Goal: Task Accomplishment & Management: Manage account settings

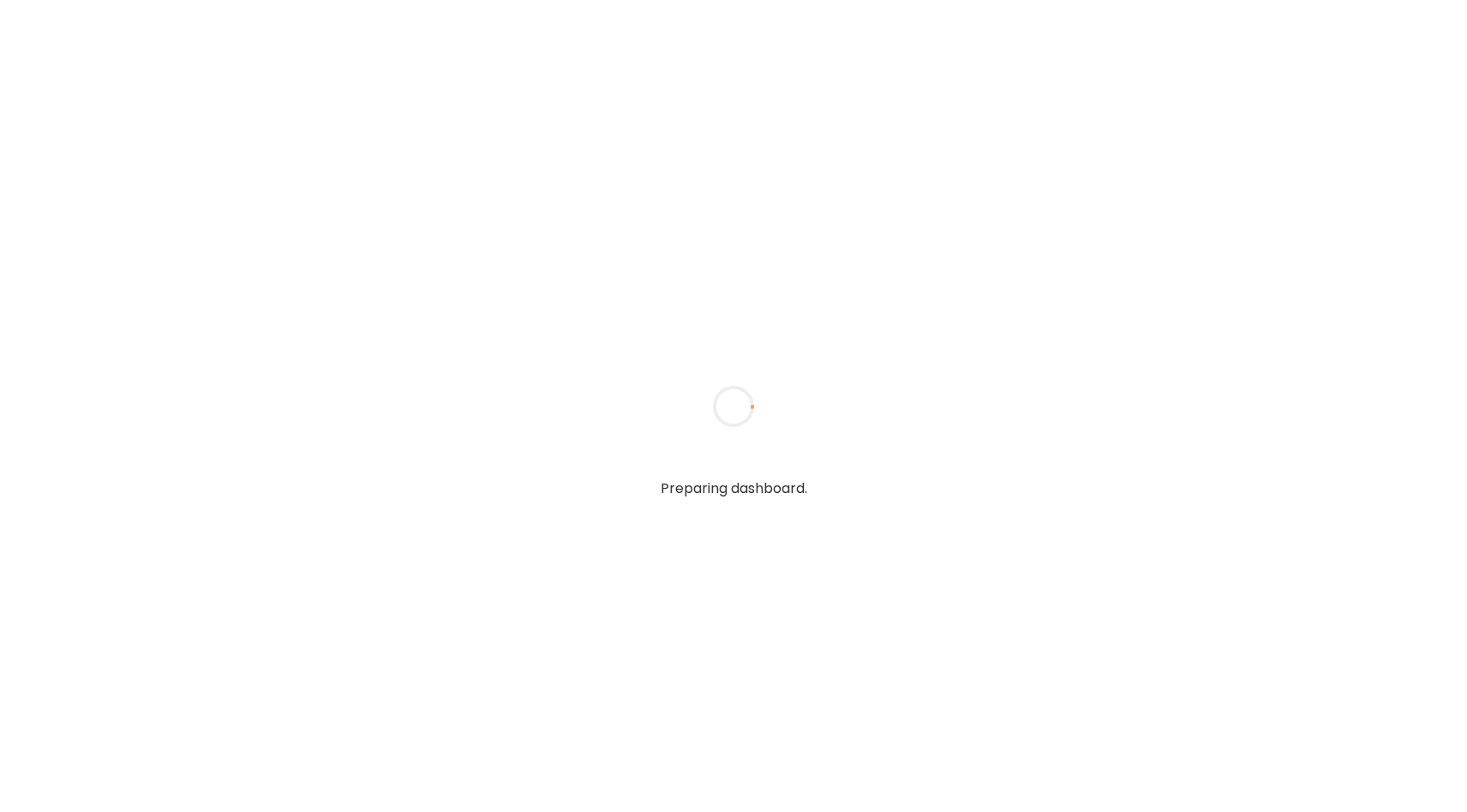
type input "**********"
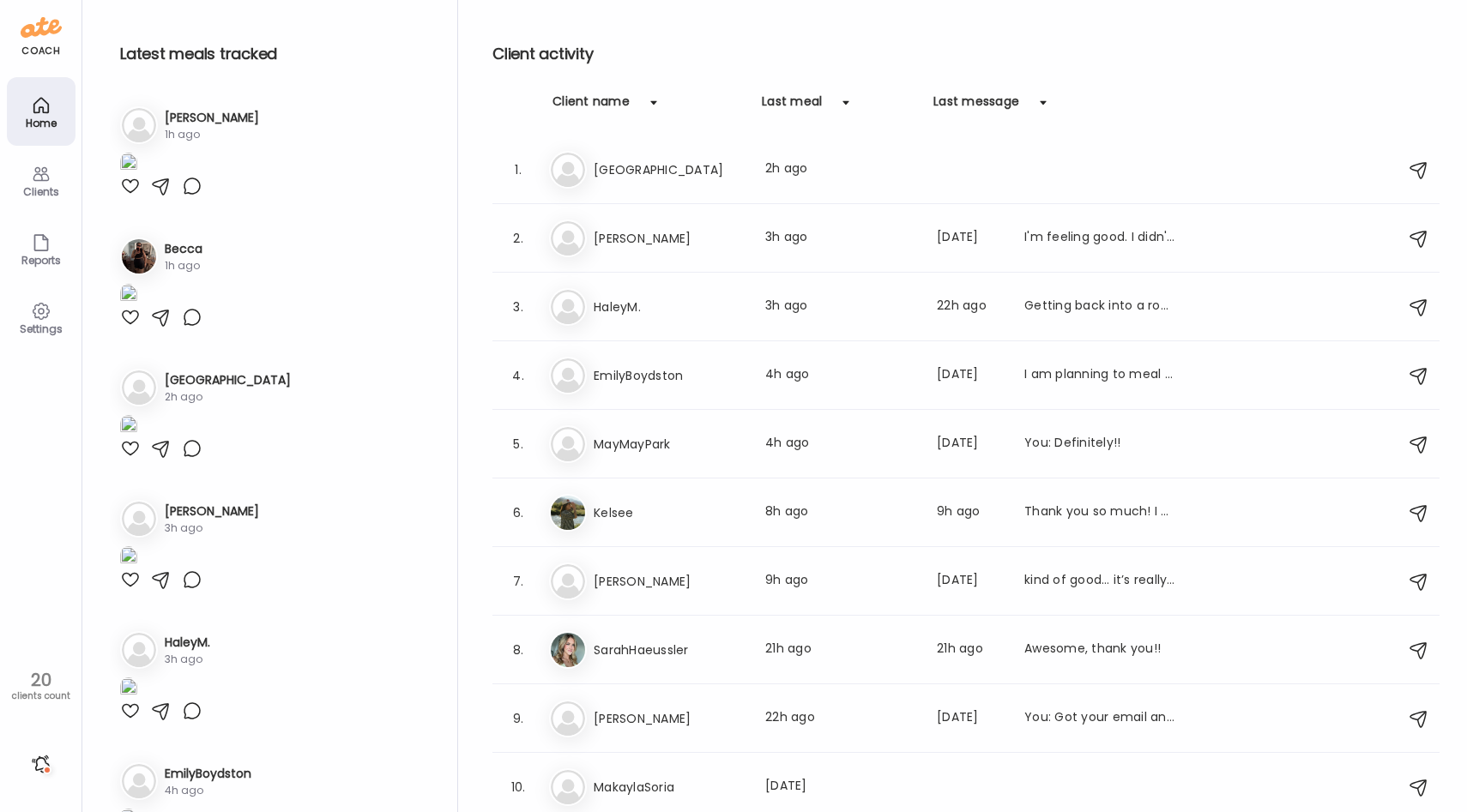
click at [39, 186] on div "Clients" at bounding box center [40, 192] width 61 height 11
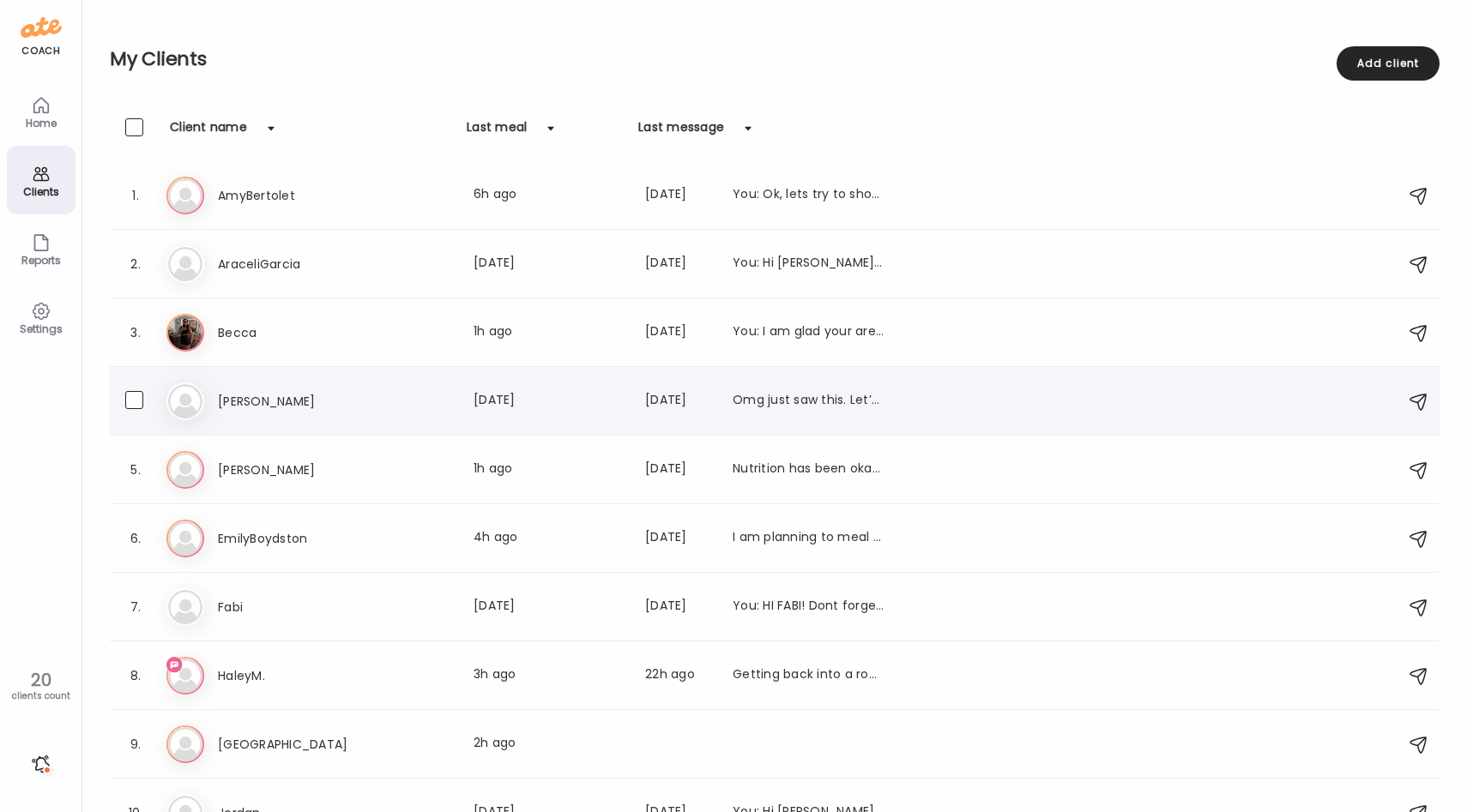
click at [416, 400] on div "[PERSON_NAME] Last meal: [DATE] Last message: [DATE] Omg just saw this. Let’s t…" at bounding box center [551, 401] width 666 height 20
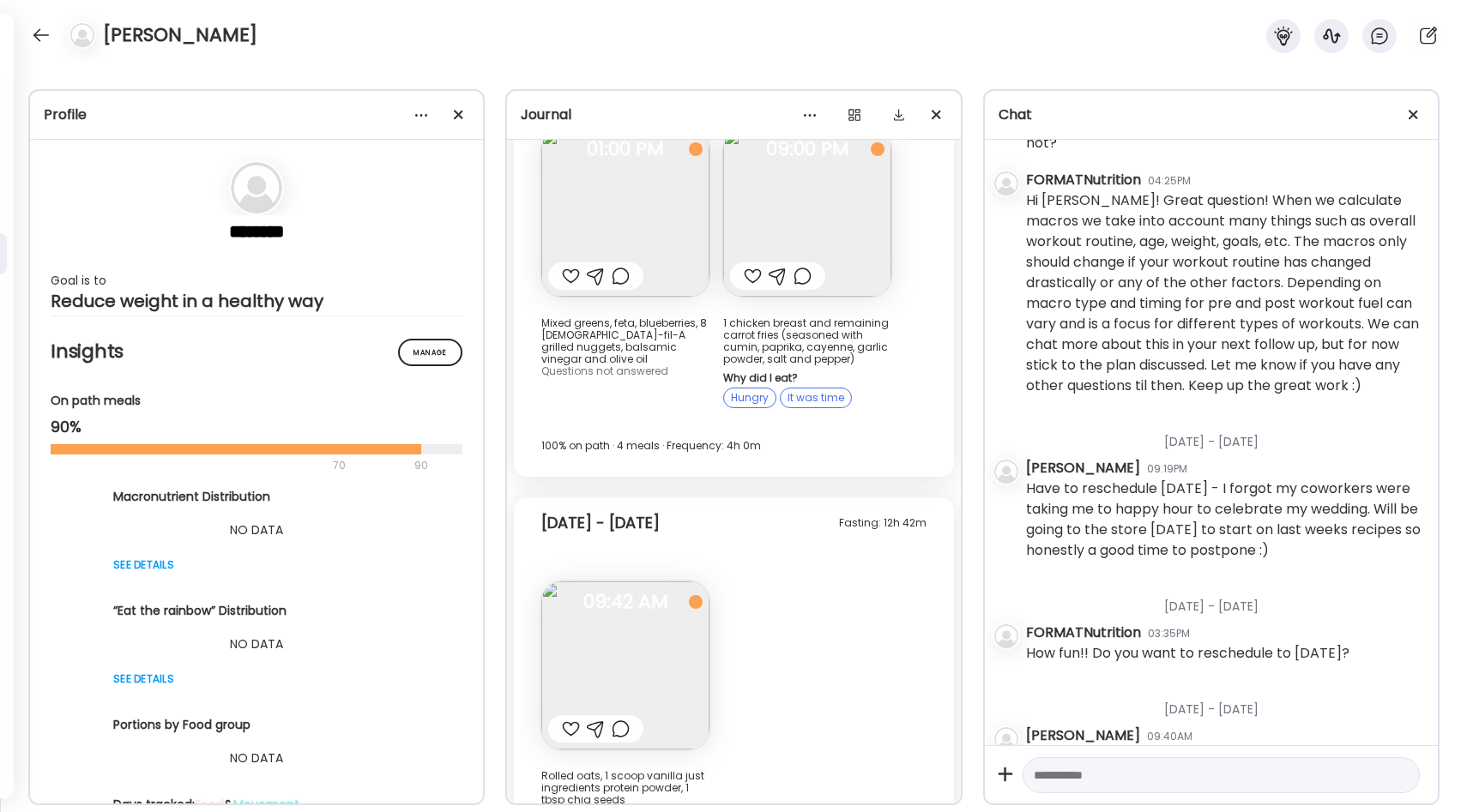
scroll to position [133, 0]
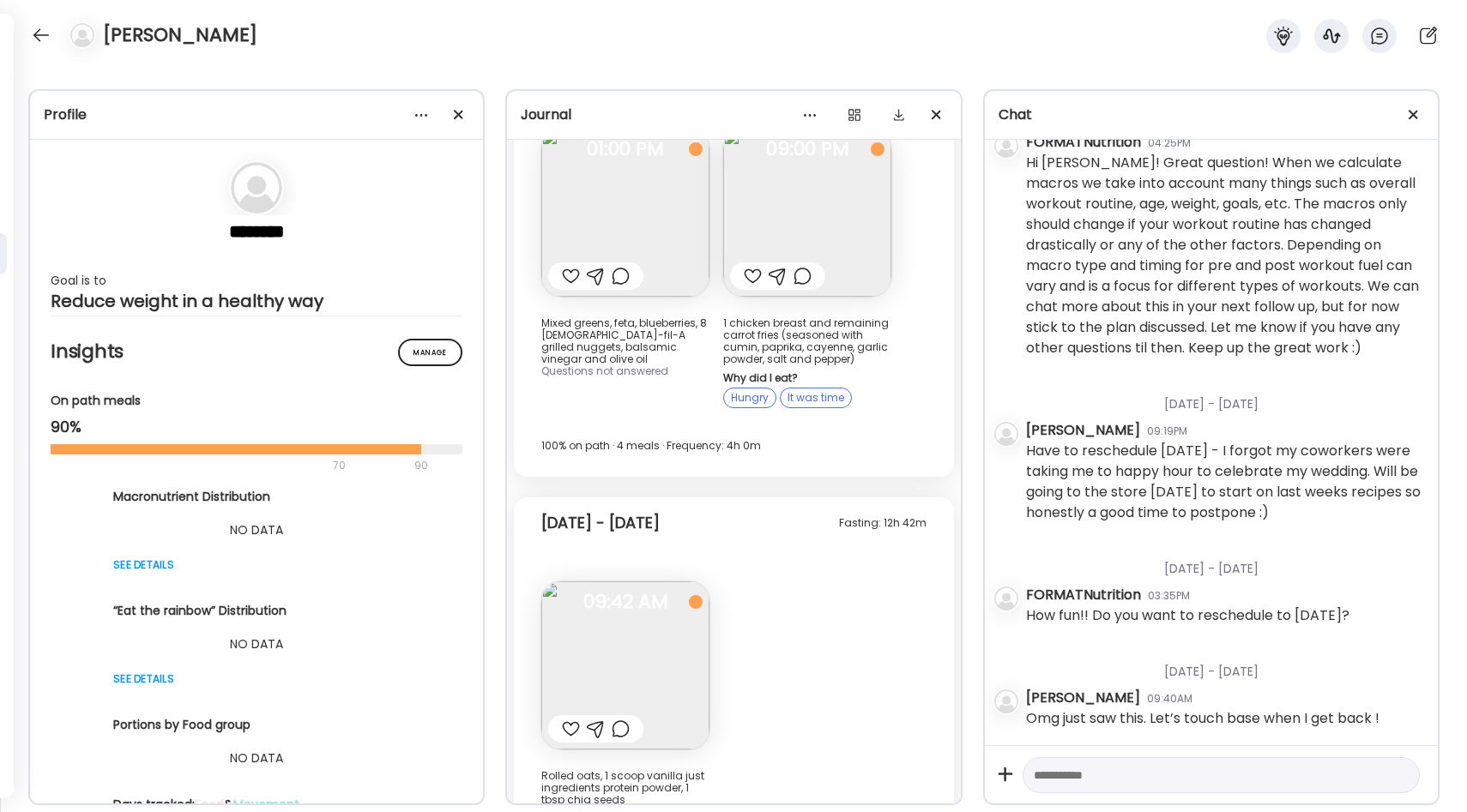
drag, startPoint x: 648, startPoint y: 433, endPoint x: 742, endPoint y: 433, distance: 94.0
click at [742, 499] on div "Fasting: 12h 42m [DATE] - [DATE]" at bounding box center [733, 527] width 384 height 55
click at [727, 499] on div "Fasting: 12h 42m [DATE] - [DATE]" at bounding box center [733, 527] width 384 height 55
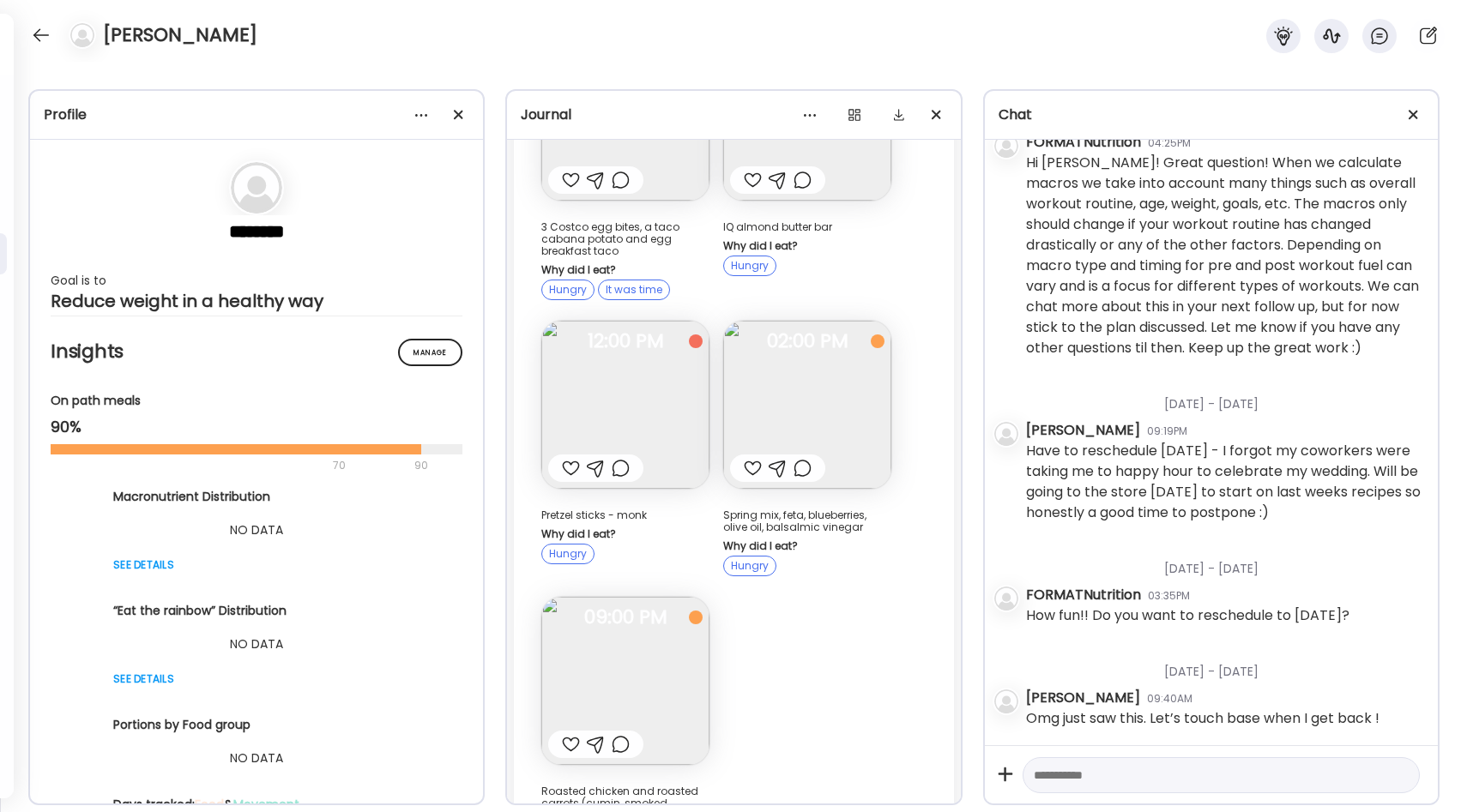
scroll to position [13157, 0]
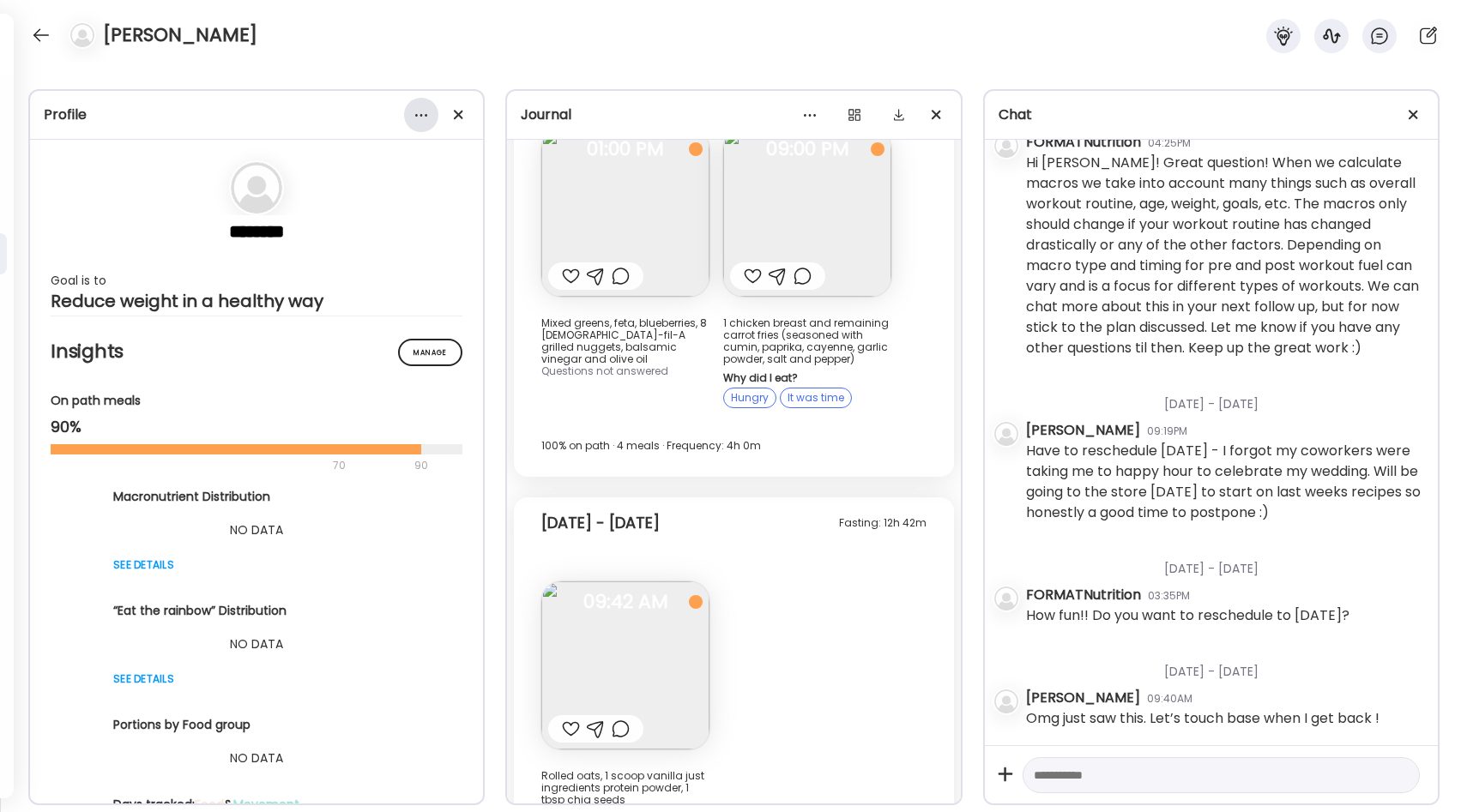
click at [425, 120] on div at bounding box center [421, 115] width 34 height 34
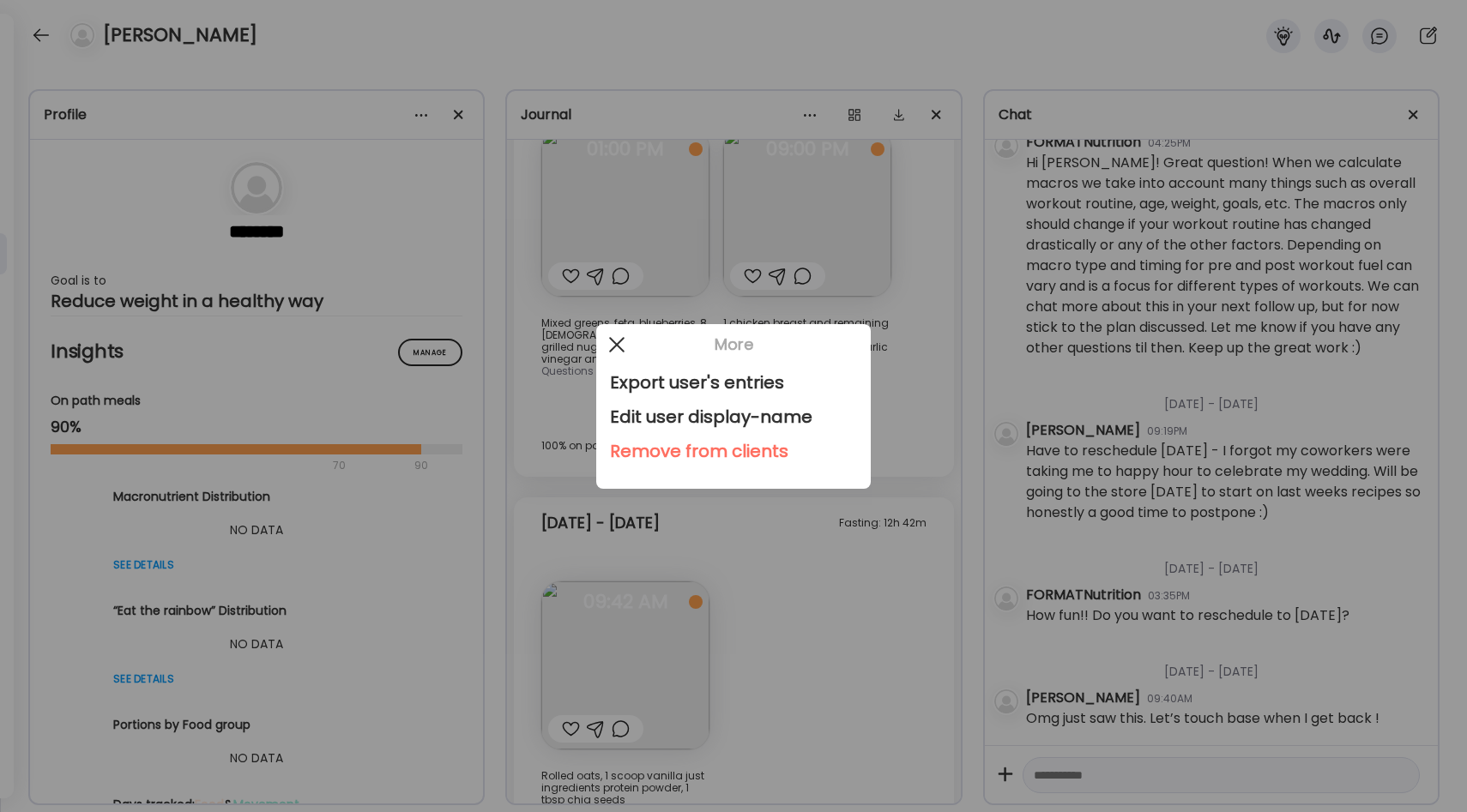
click at [619, 349] on div at bounding box center [616, 344] width 34 height 34
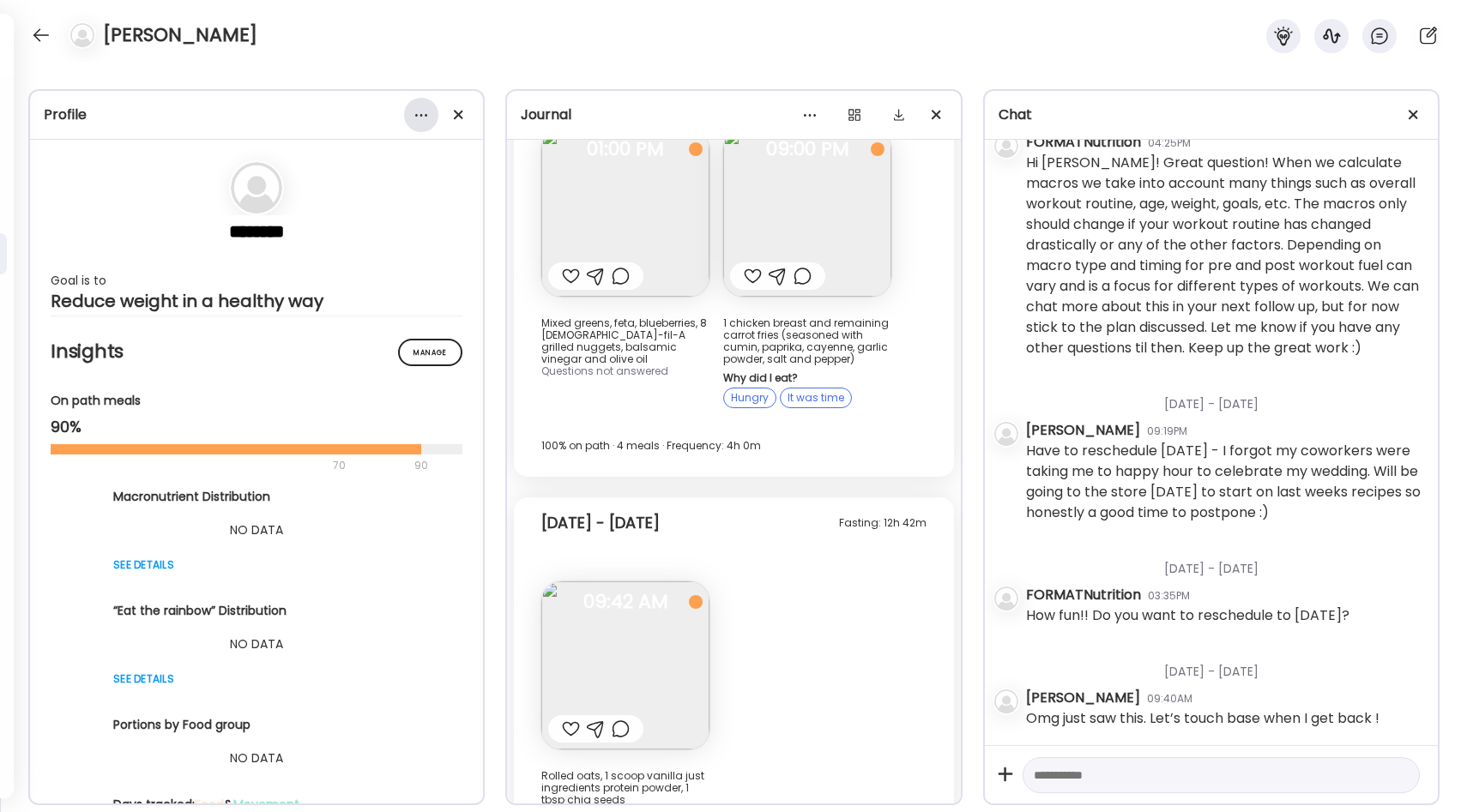
click at [425, 121] on div at bounding box center [421, 115] width 34 height 34
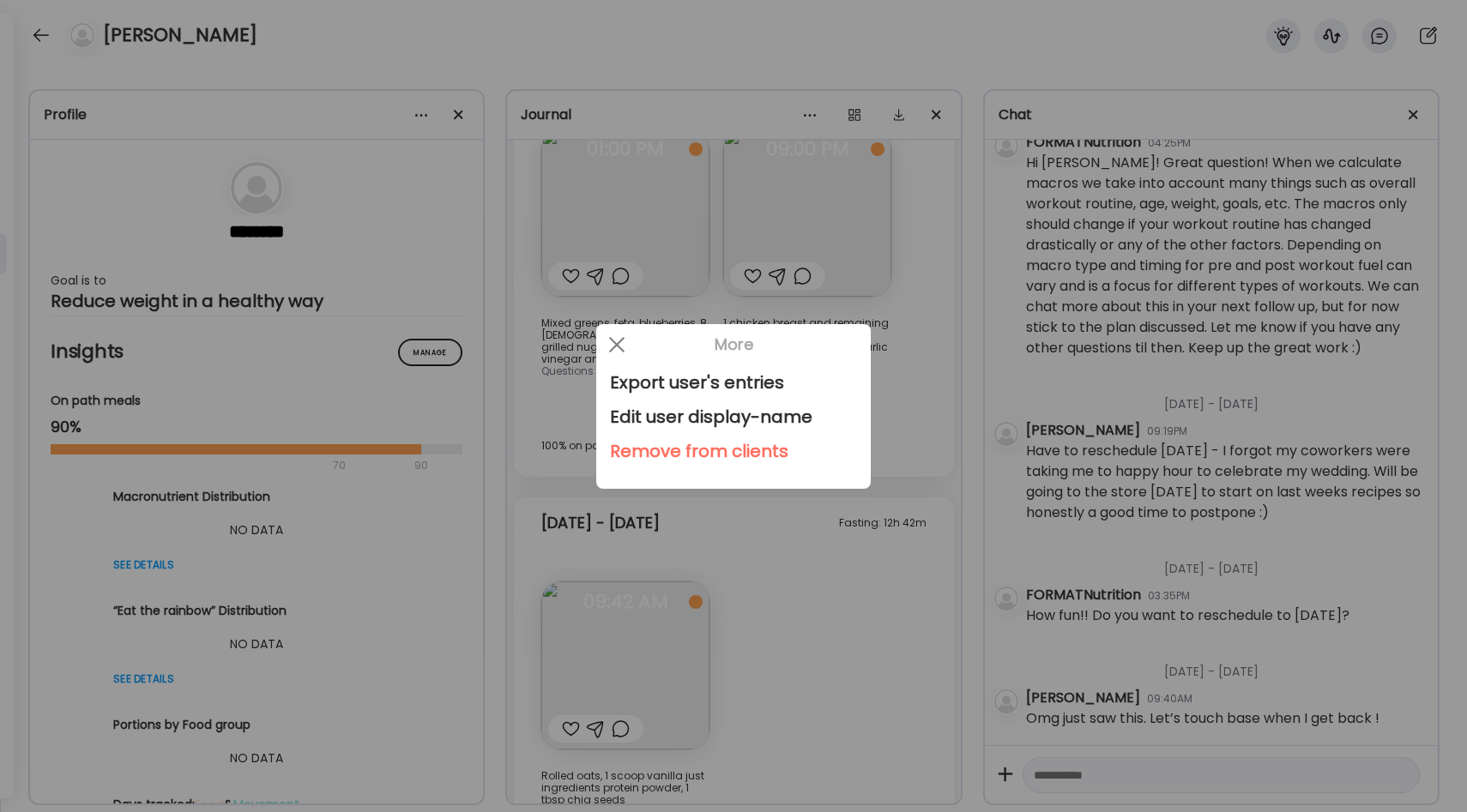
click at [655, 450] on div "Remove from clients" at bounding box center [734, 450] width 248 height 34
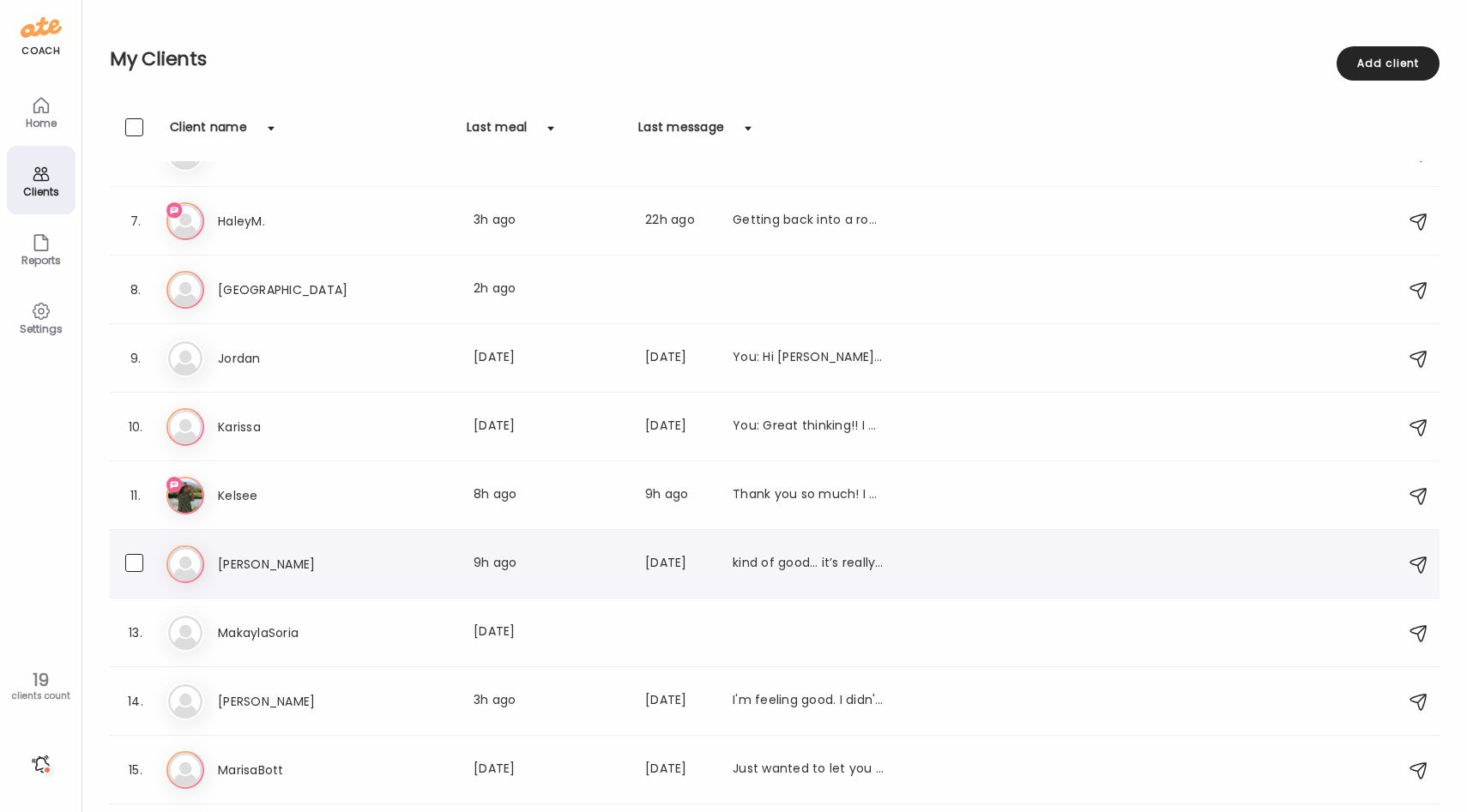
scroll to position [388, 0]
click at [655, 432] on div "Last message: [DATE]" at bounding box center [678, 425] width 67 height 20
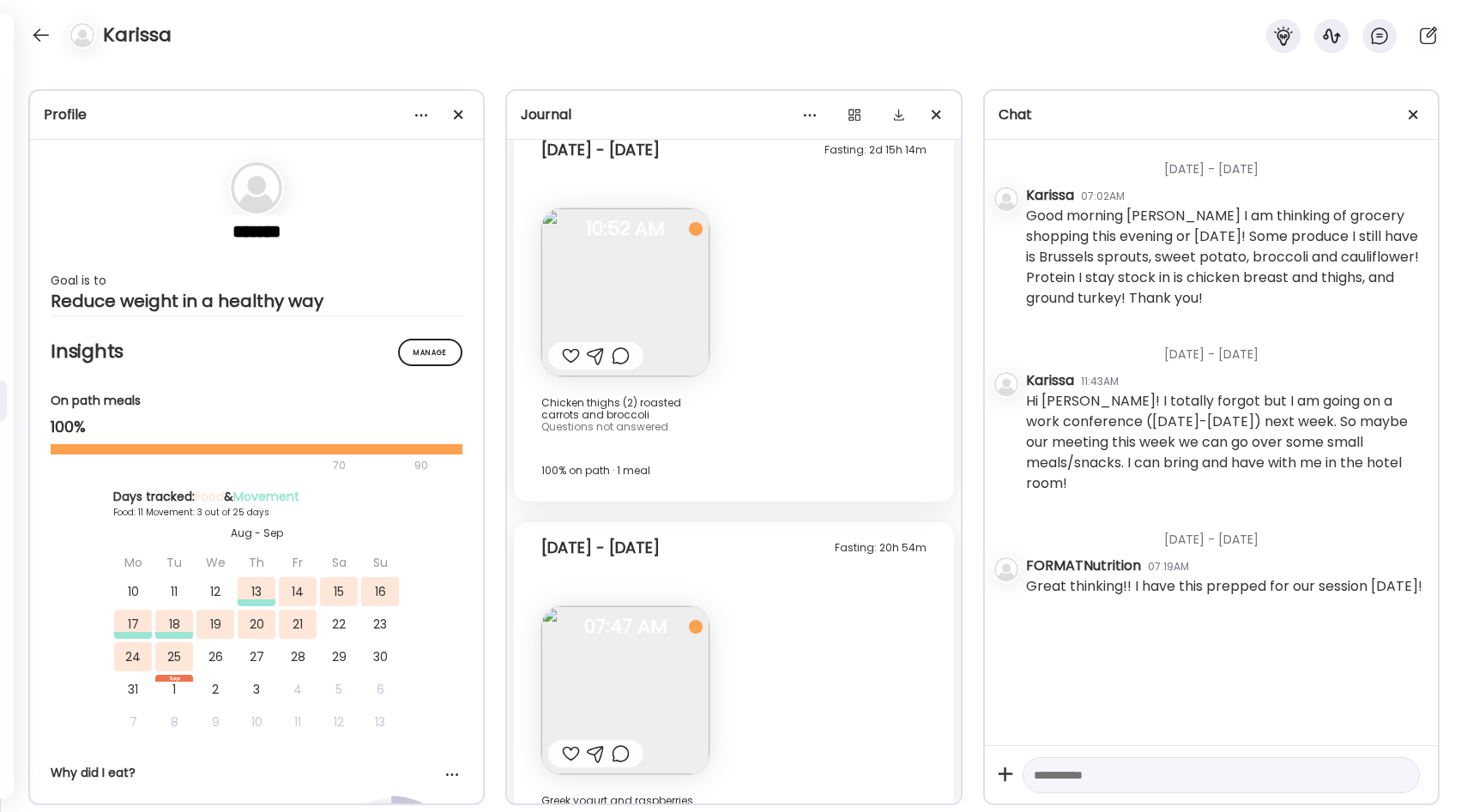
scroll to position [7002, 0]
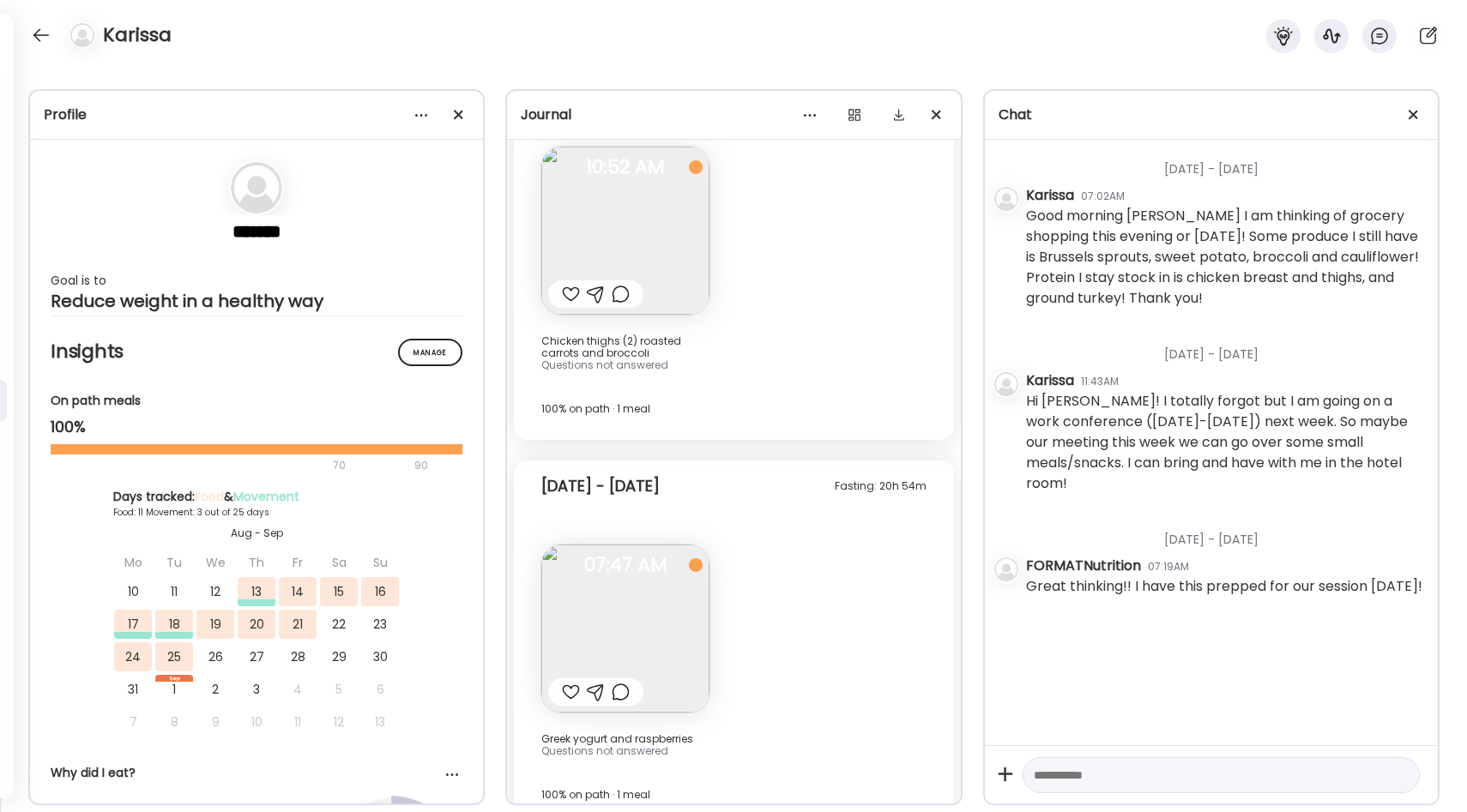
click at [1064, 778] on textarea at bounding box center [1206, 775] width 344 height 20
type textarea "**********"
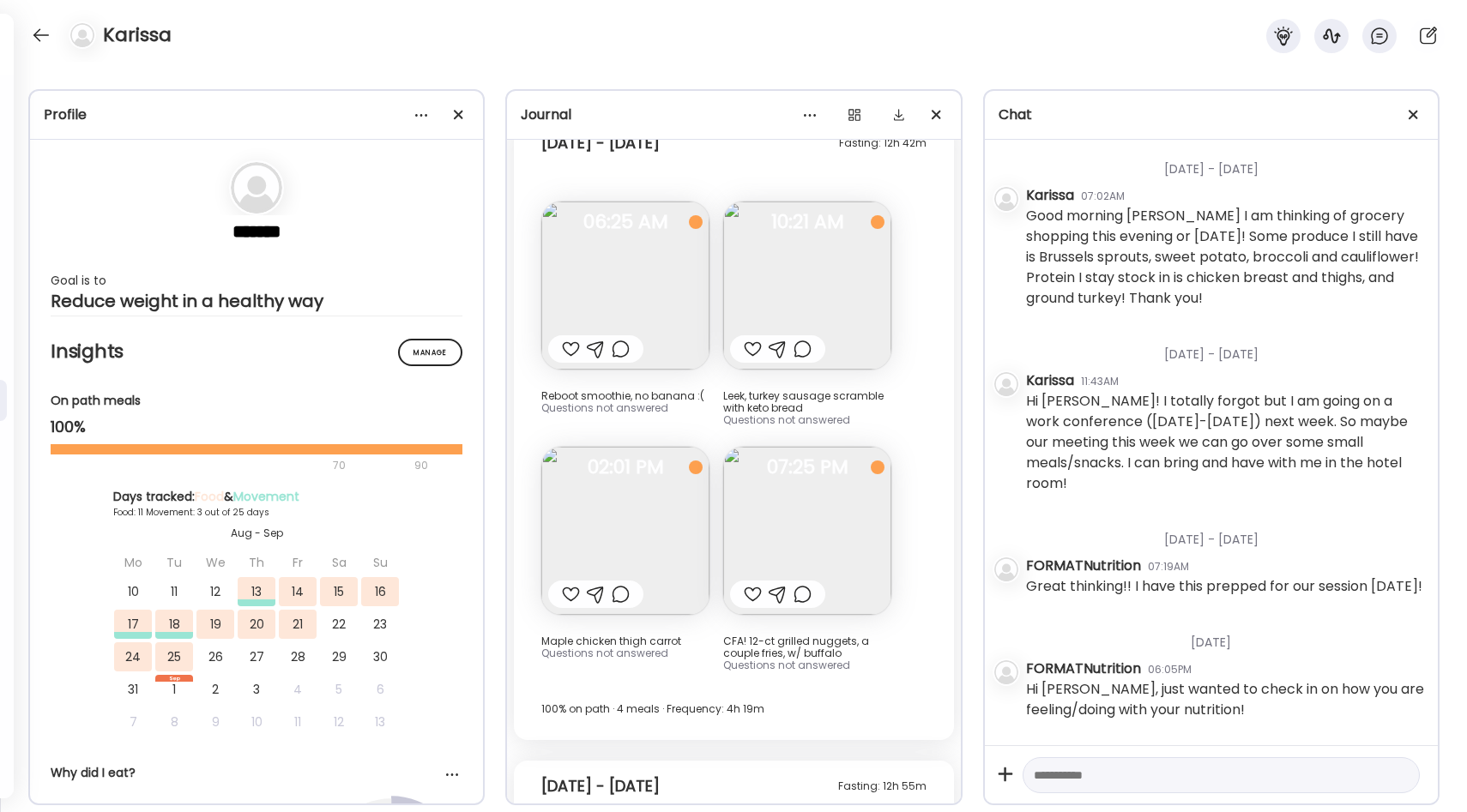
scroll to position [5557, 0]
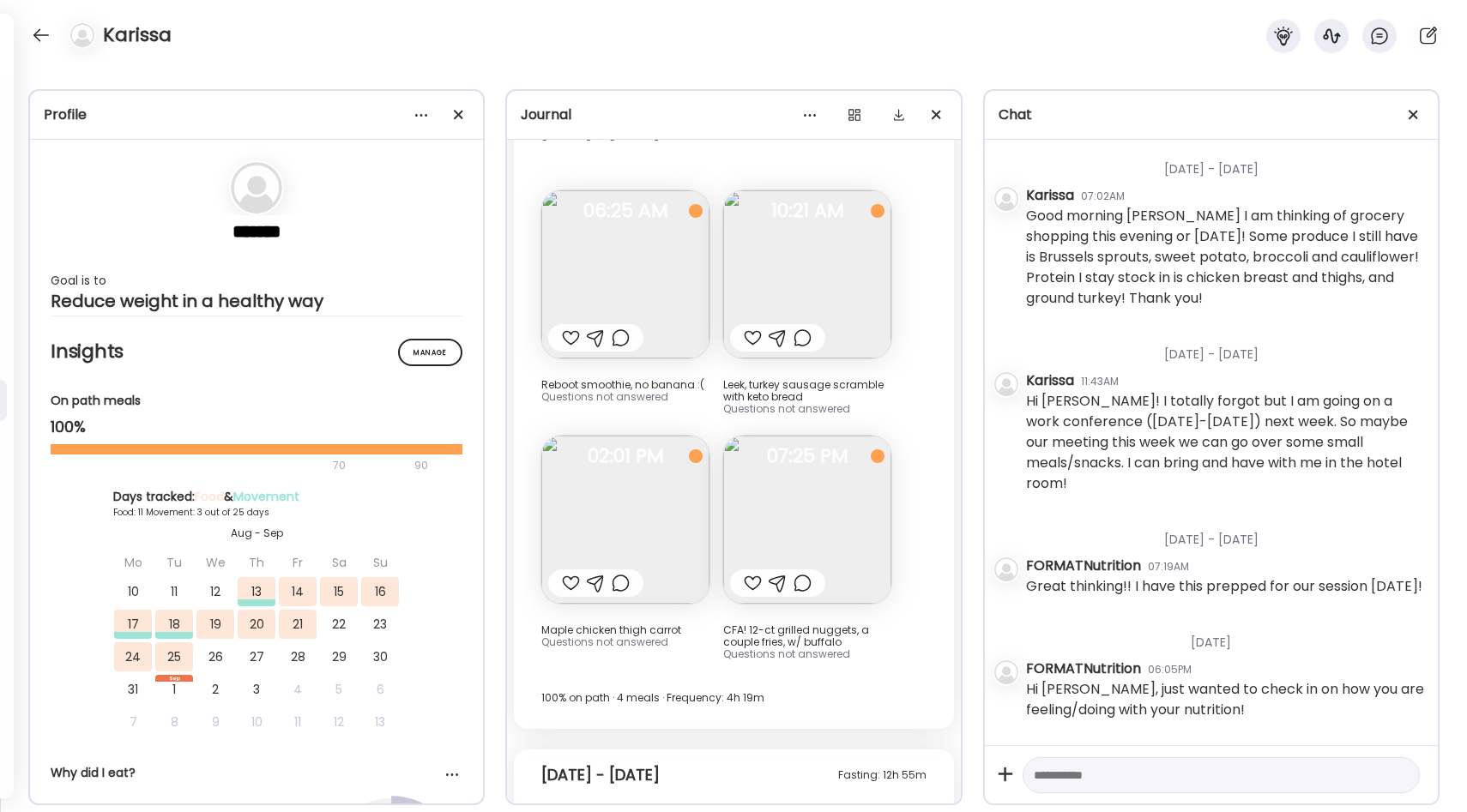
click at [779, 260] on img at bounding box center [807, 274] width 168 height 168
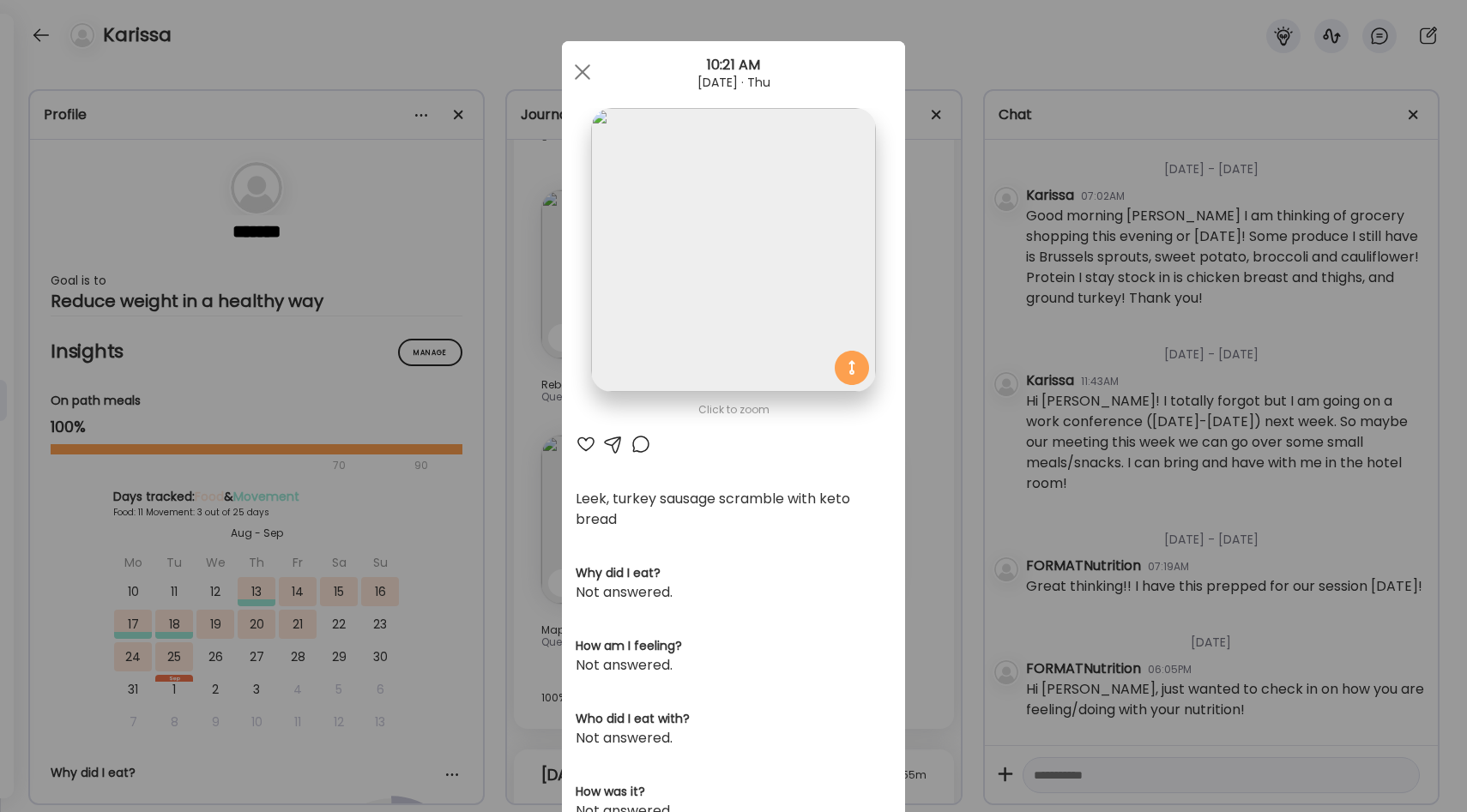
click at [922, 351] on div "Ate Coach Dashboard Wahoo! It’s official Take a moment to set up your Coach Pro…" at bounding box center [734, 406] width 1467 height 812
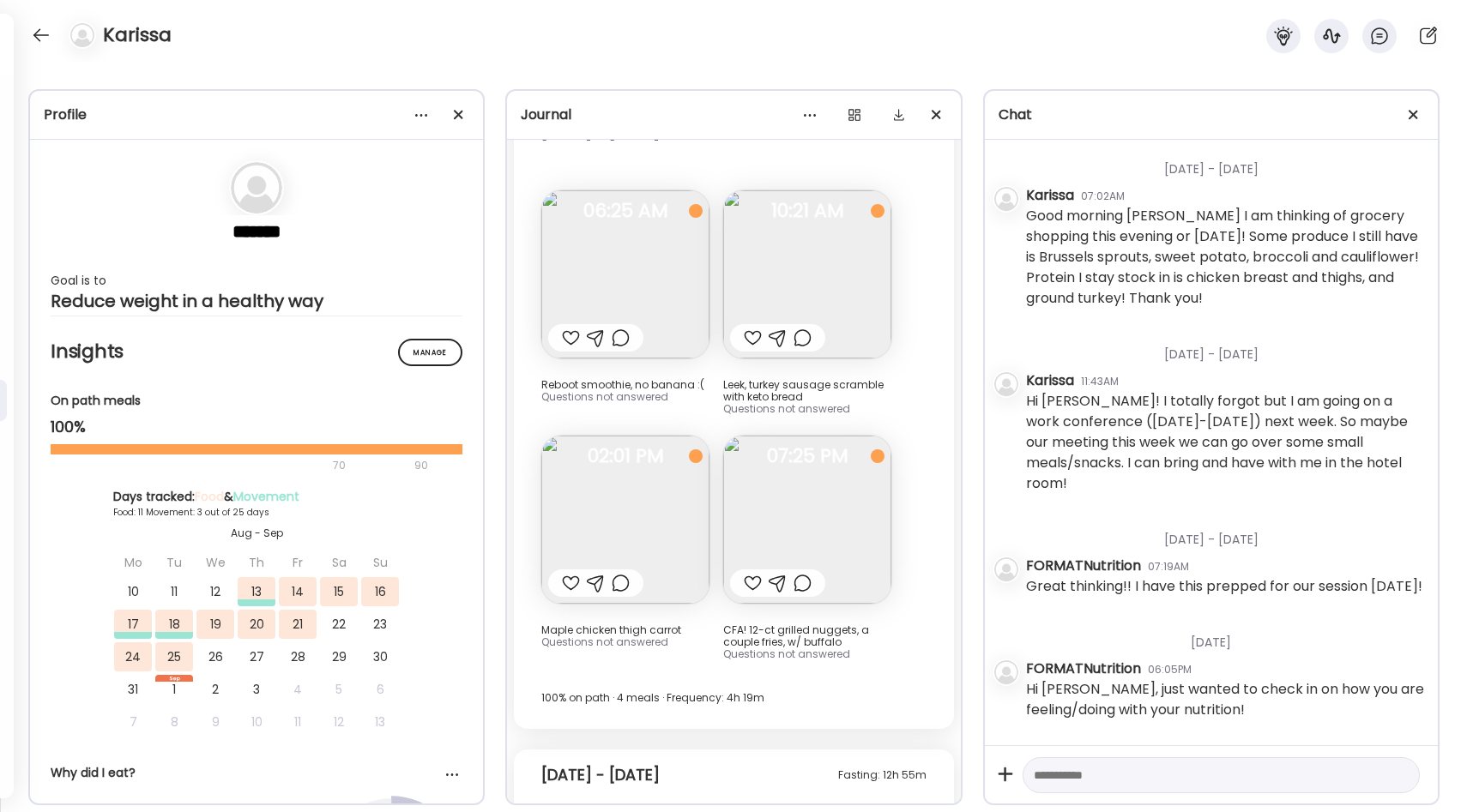
click at [647, 456] on img at bounding box center [624, 519] width 168 height 168
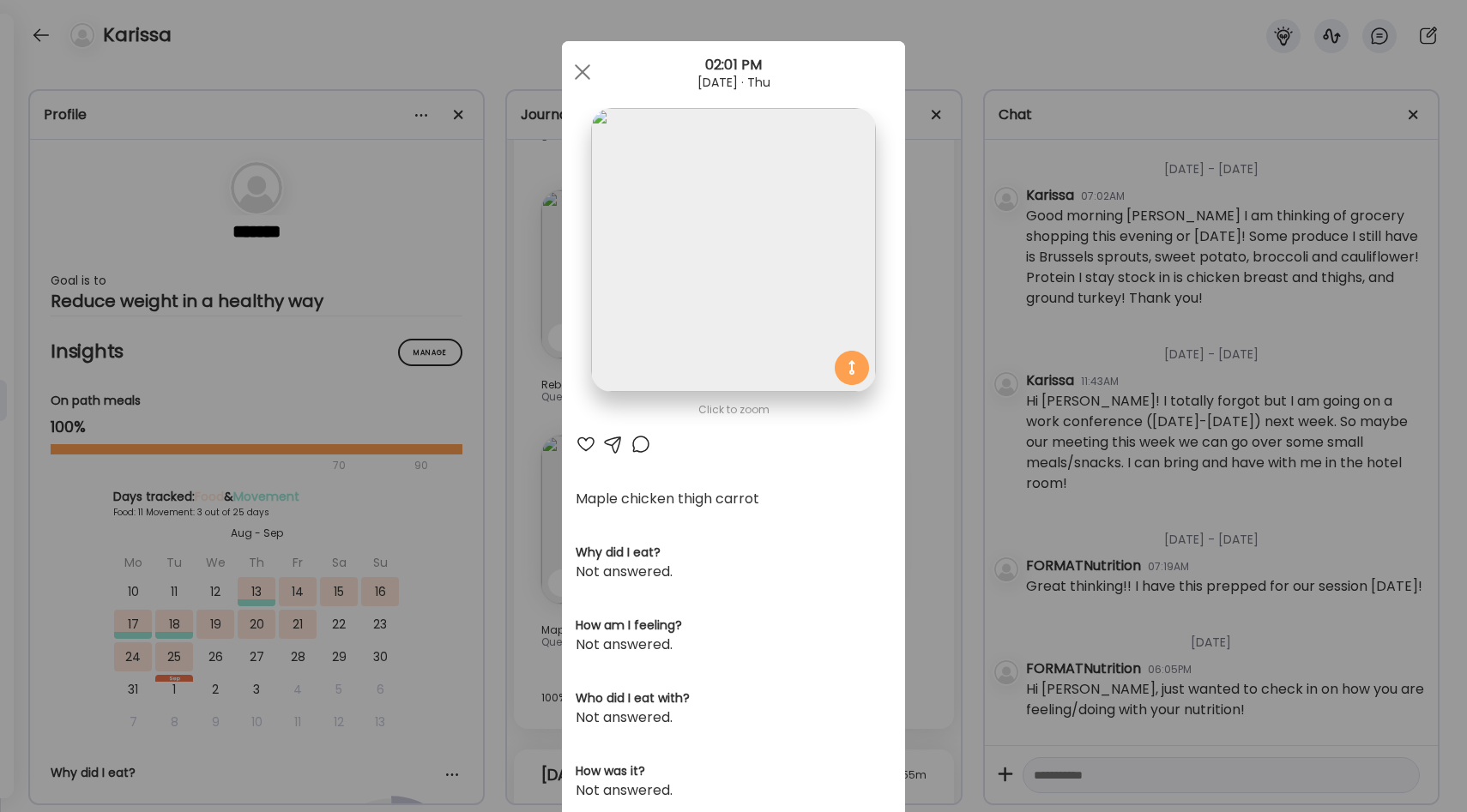
click at [924, 438] on div "Ate Coach Dashboard Wahoo! It’s official Take a moment to set up your Coach Pro…" at bounding box center [734, 406] width 1467 height 812
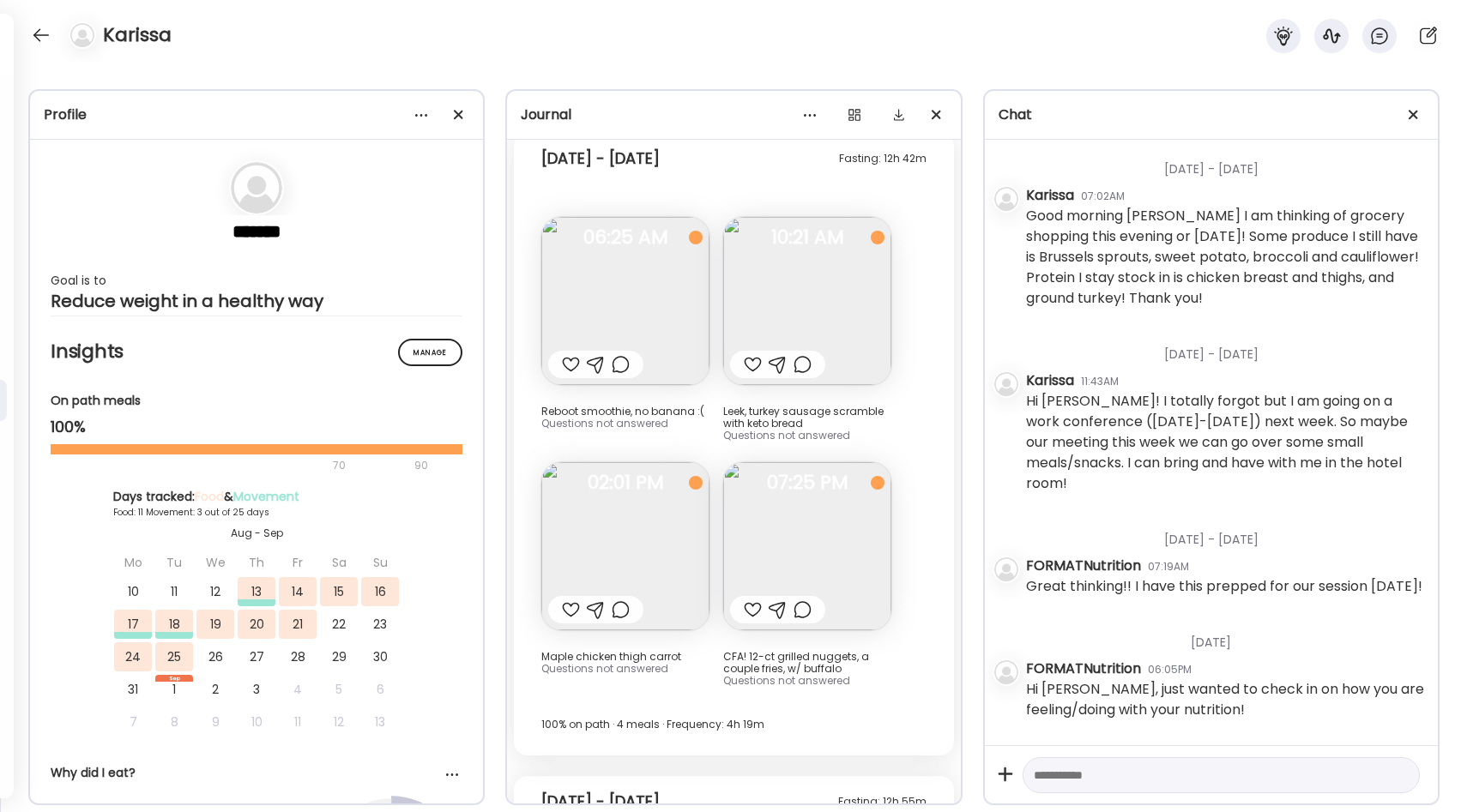
scroll to position [7002, 0]
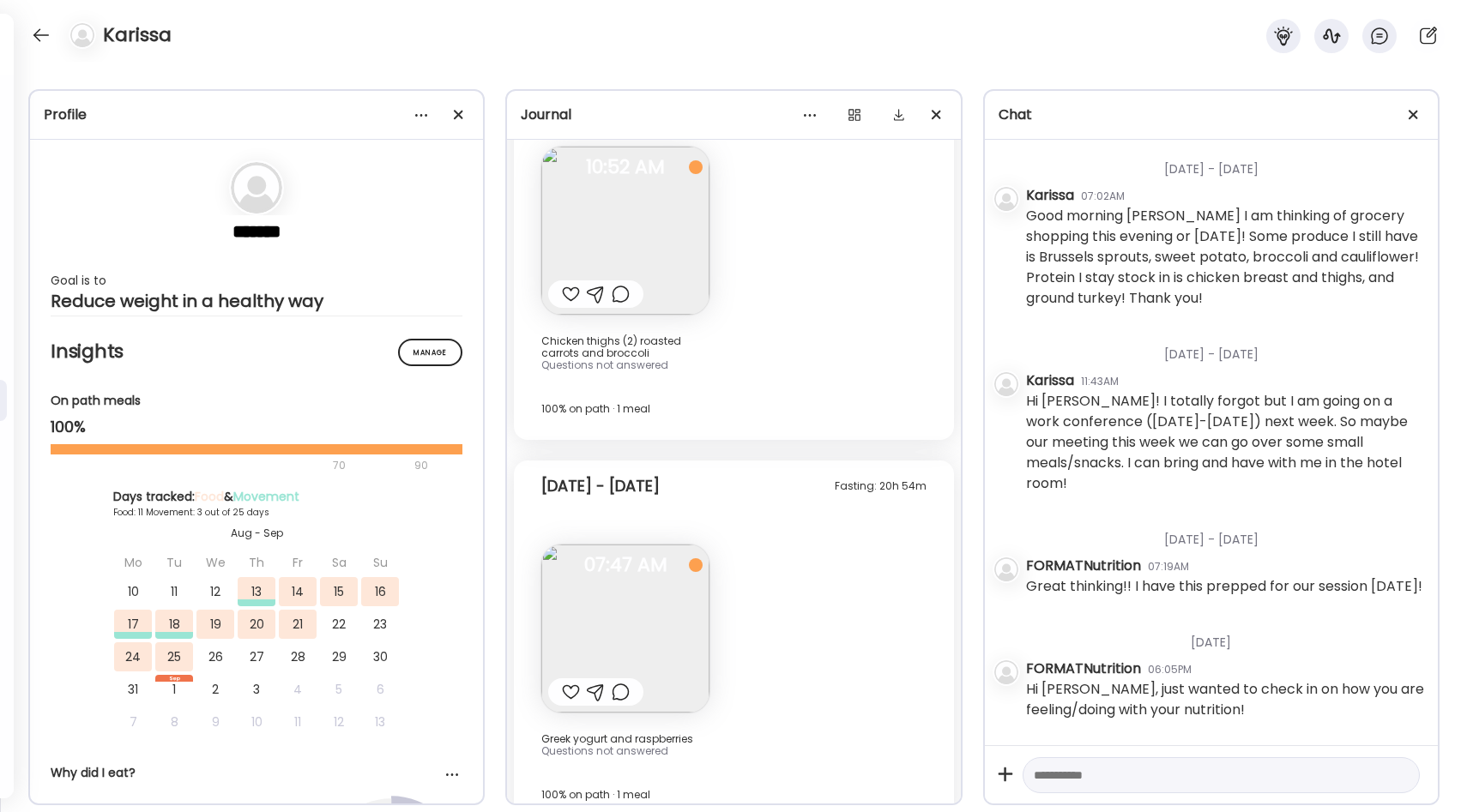
click at [682, 576] on img at bounding box center [624, 628] width 168 height 168
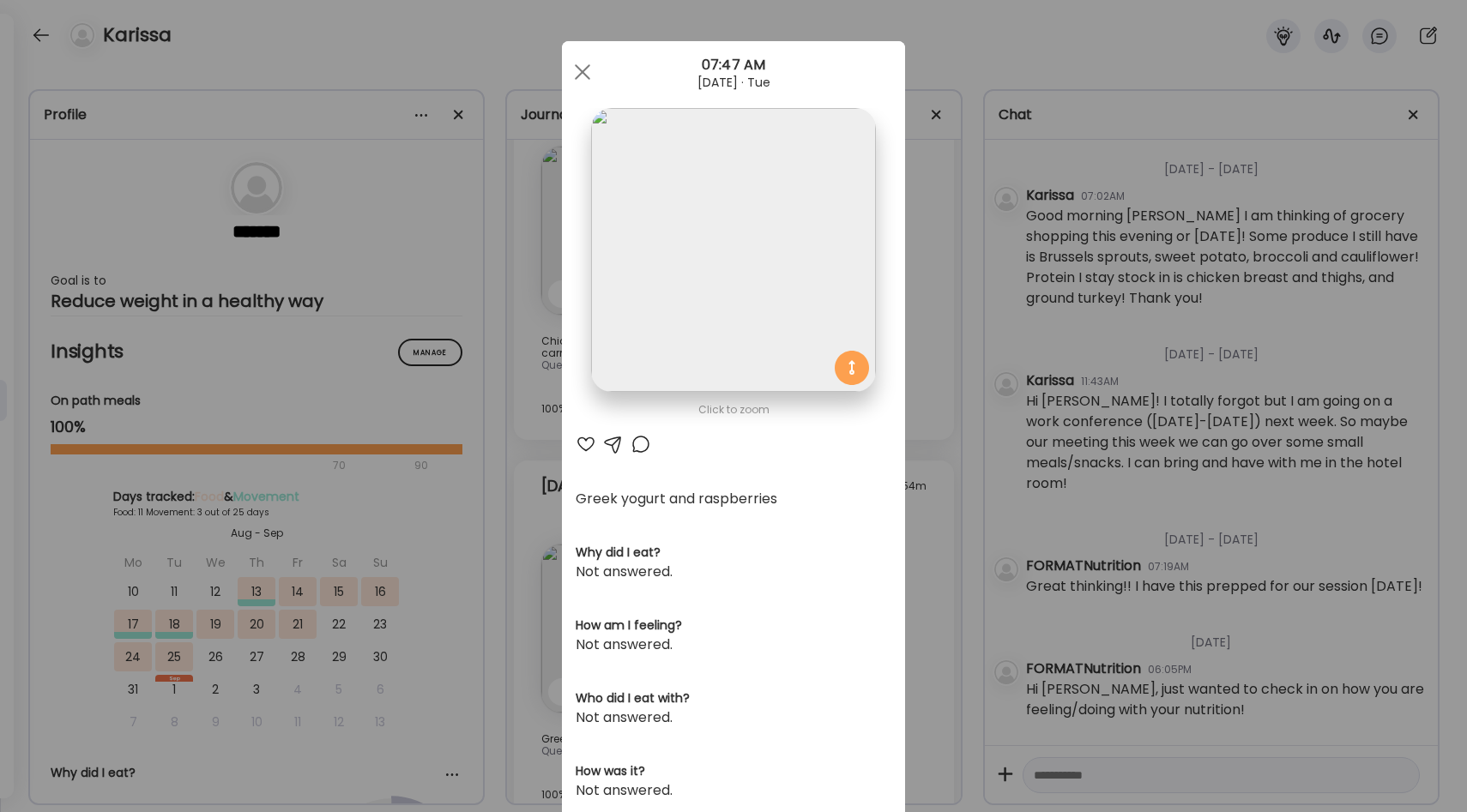
click at [915, 486] on div "Ate Coach Dashboard Wahoo! It’s official Take a moment to set up your Coach Pro…" at bounding box center [734, 406] width 1467 height 812
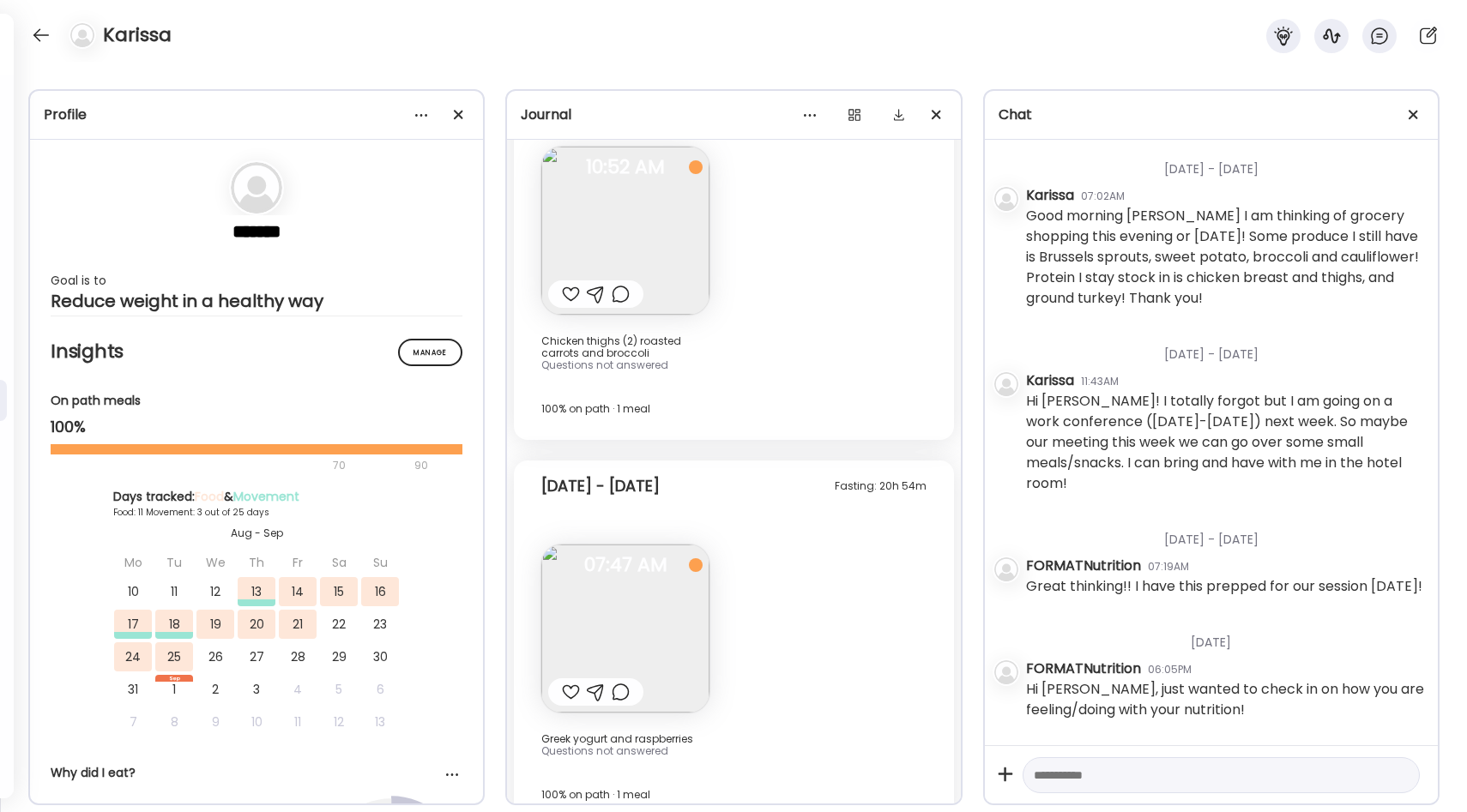
click at [39, 36] on div at bounding box center [41, 35] width 28 height 27
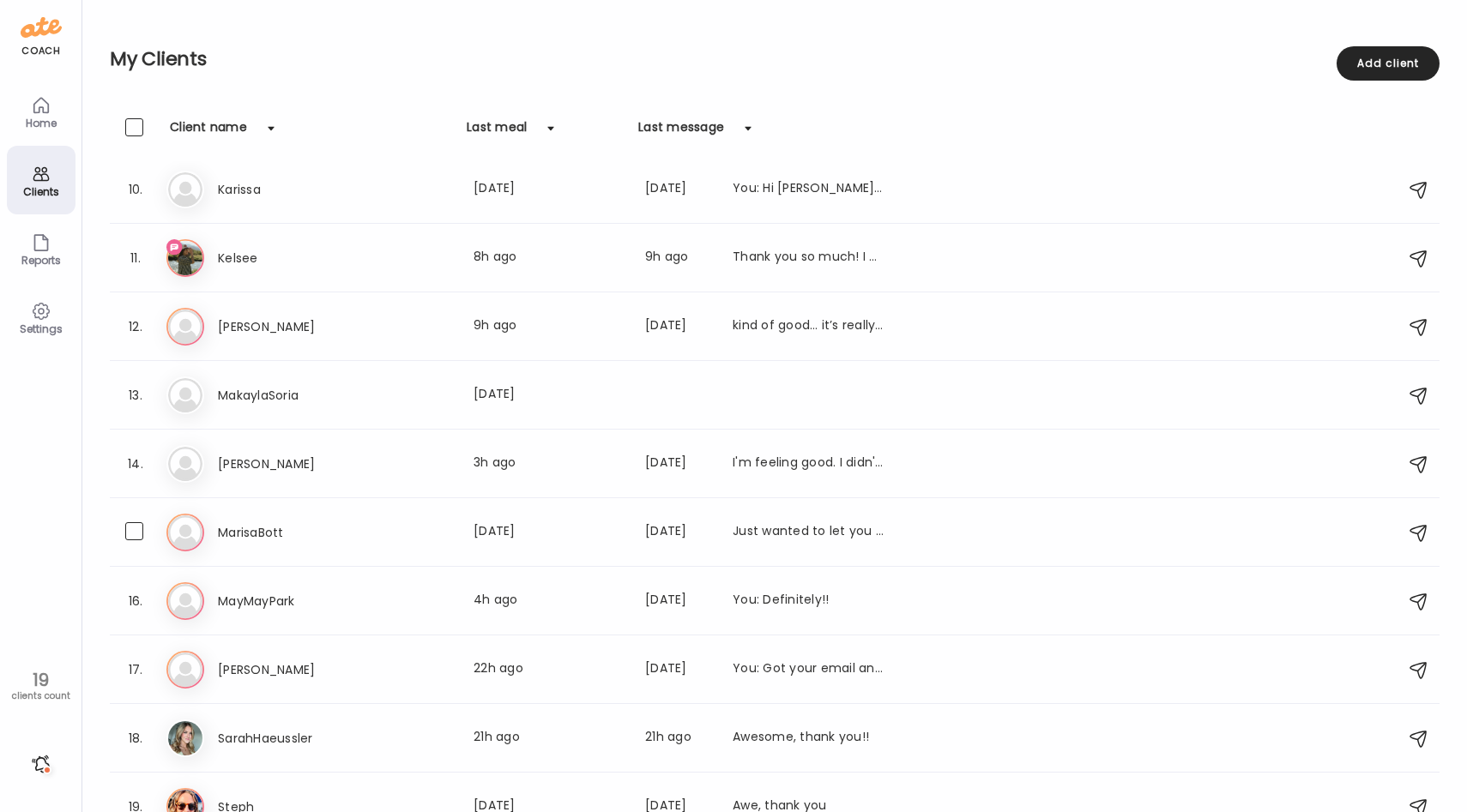
scroll to position [650, 0]
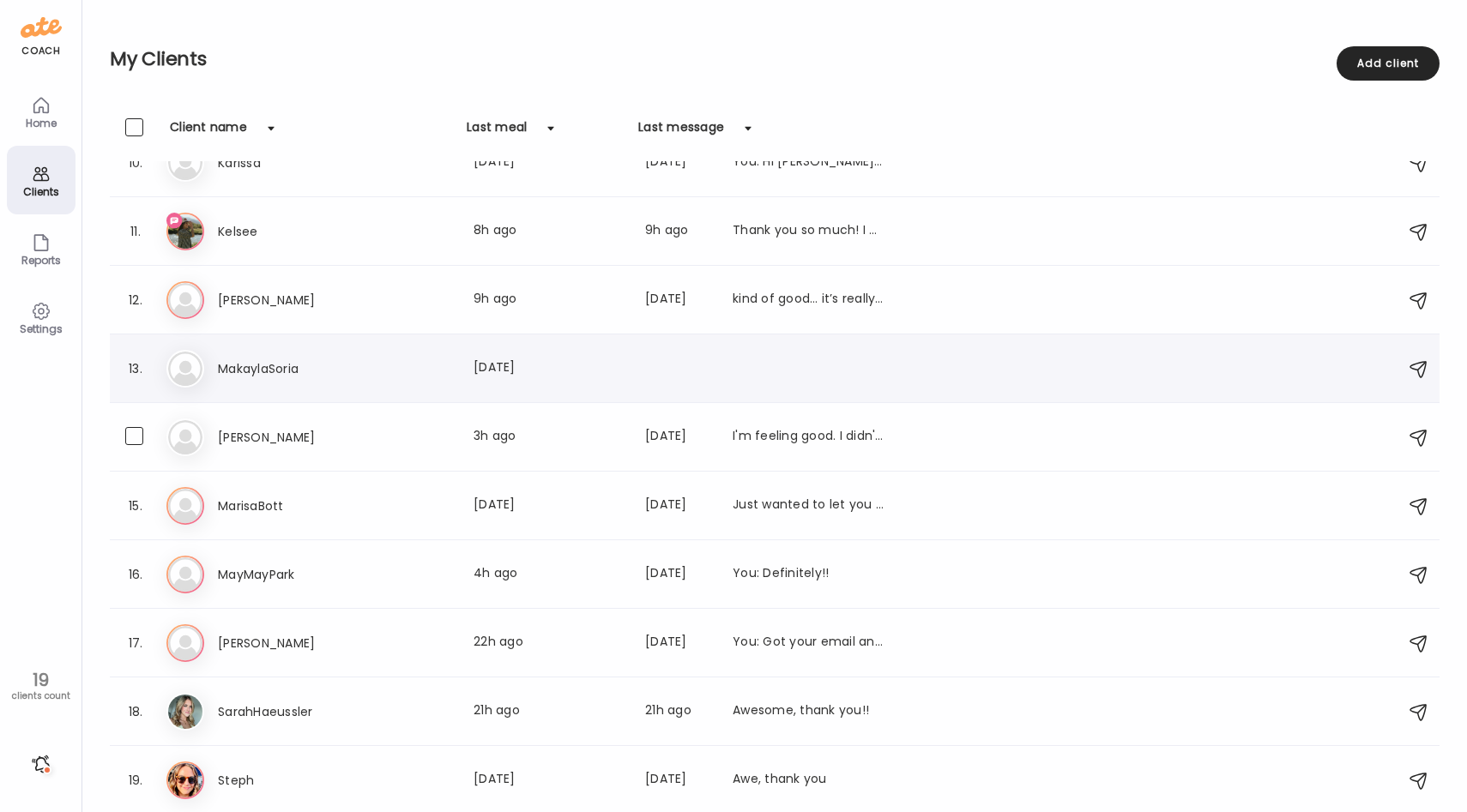
click at [471, 401] on div "13. Ma MakaylaSoria Last meal: [DATE]" at bounding box center [775, 368] width 1329 height 69
click at [478, 390] on div "13. Ma MakaylaSoria Last meal: [DATE]" at bounding box center [775, 368] width 1329 height 69
click at [533, 370] on div "Last meal: [DATE]" at bounding box center [549, 368] width 151 height 20
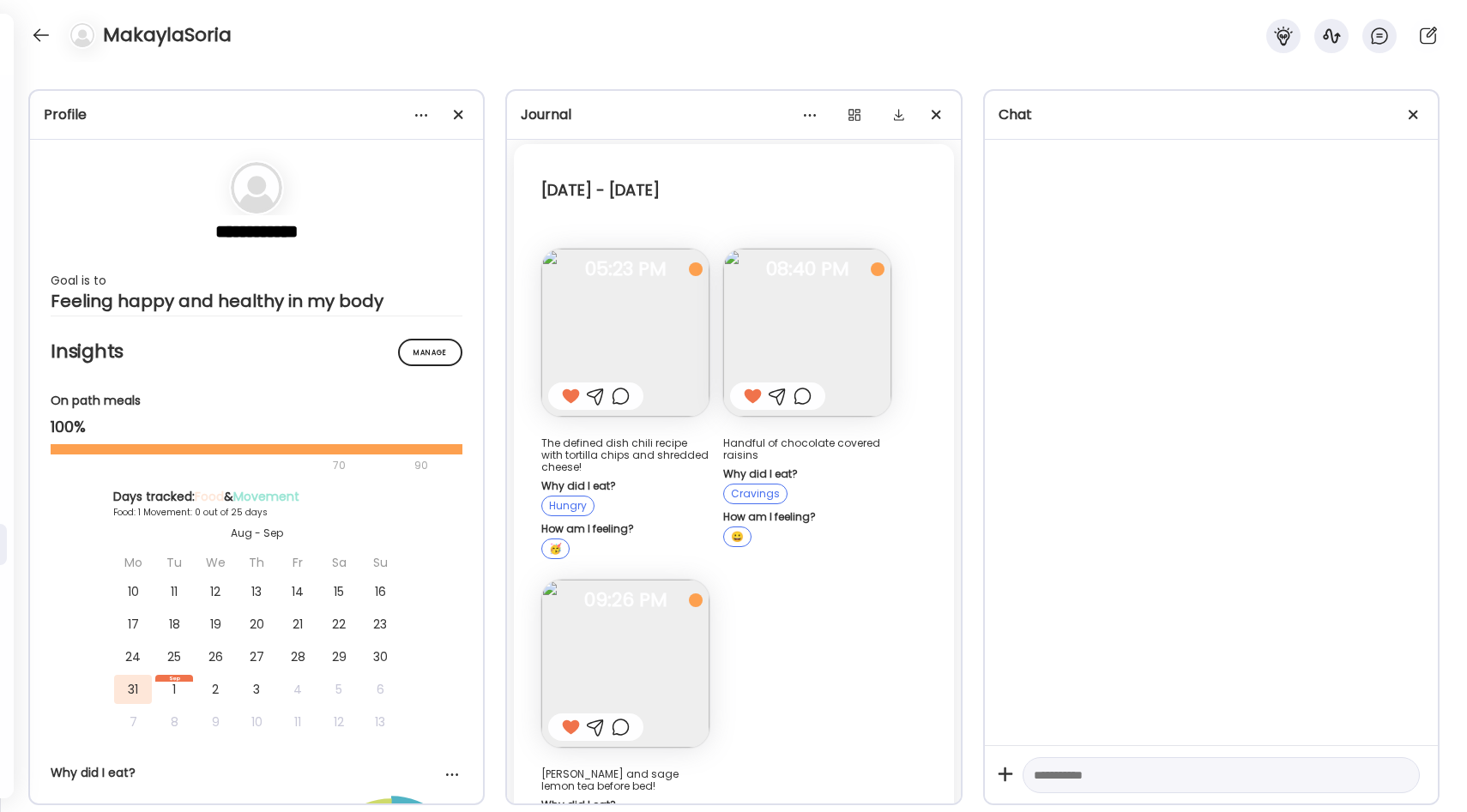
scroll to position [204, 0]
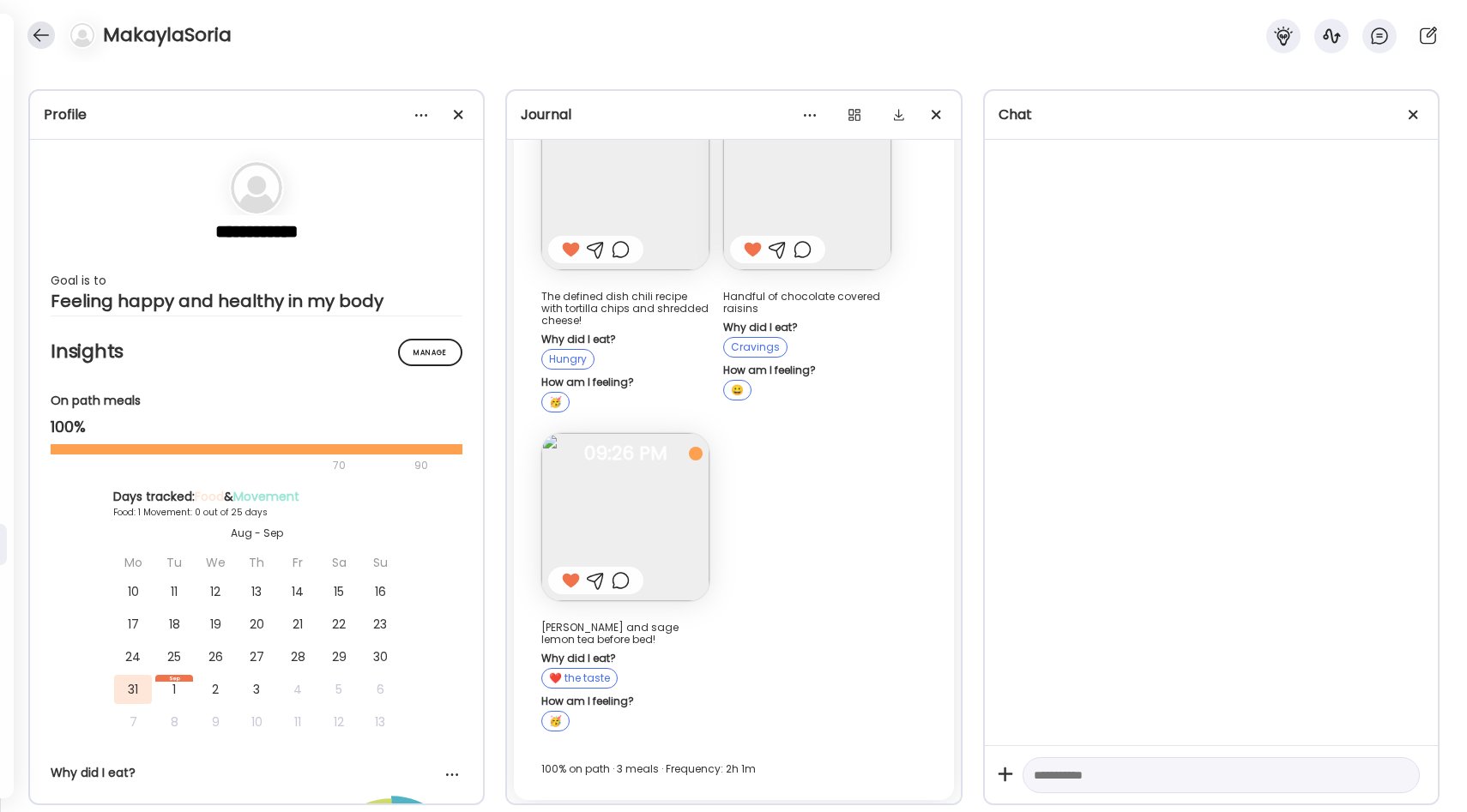
click at [47, 32] on div at bounding box center [41, 35] width 28 height 27
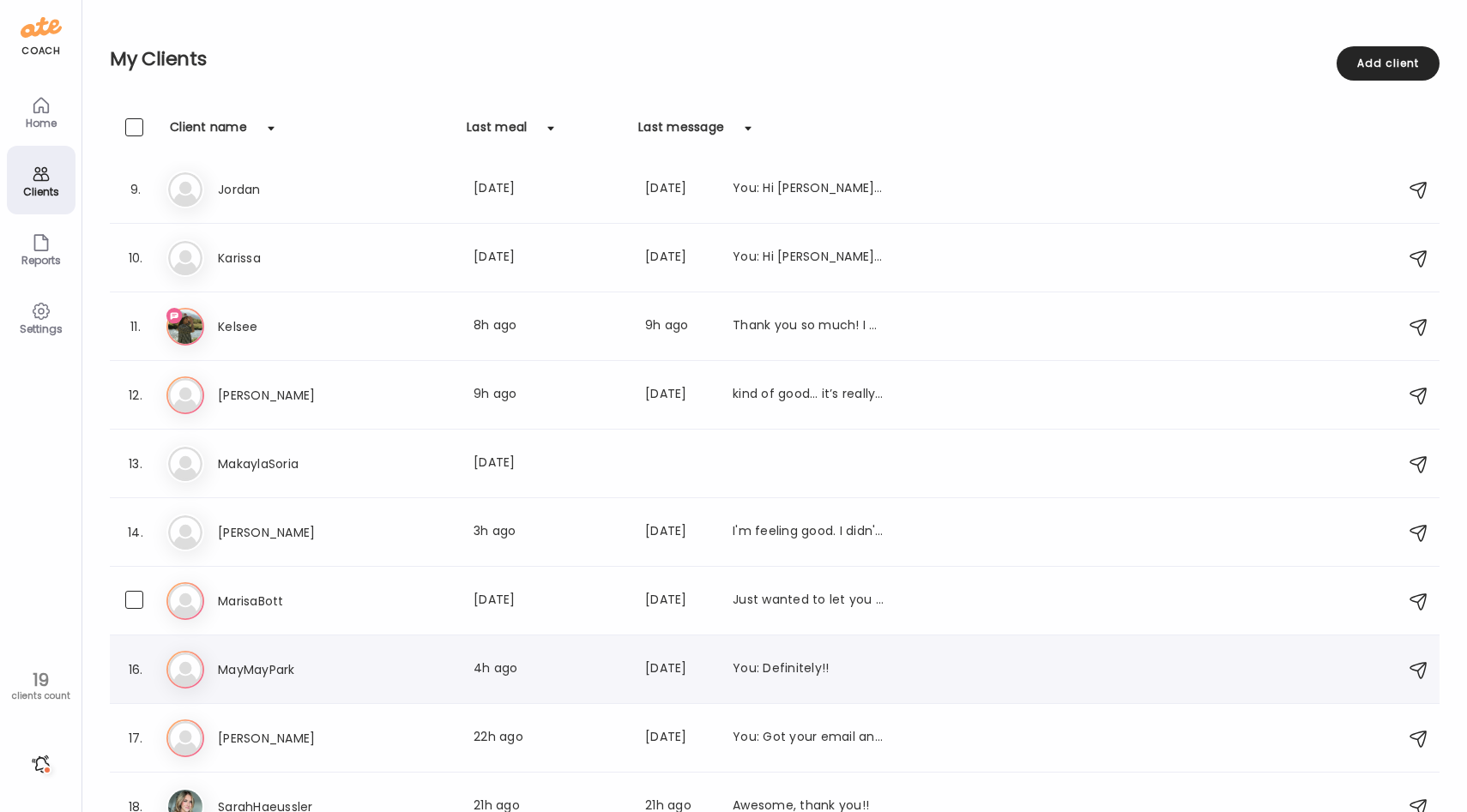
scroll to position [507, 0]
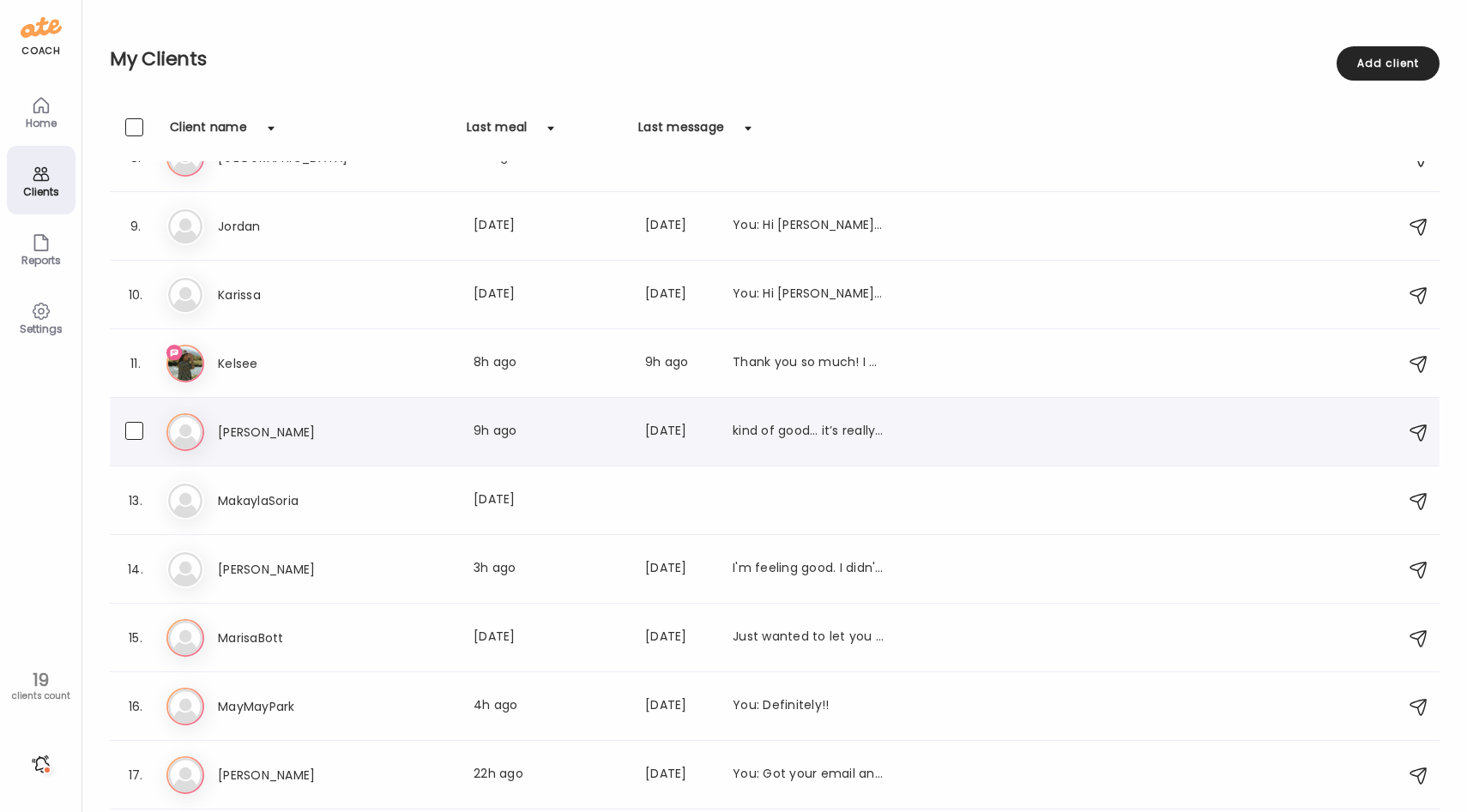
click at [436, 432] on div "[PERSON_NAME] Last meal: 9h ago Last message: [DATE] kind of good… it’s really …" at bounding box center [551, 432] width 666 height 20
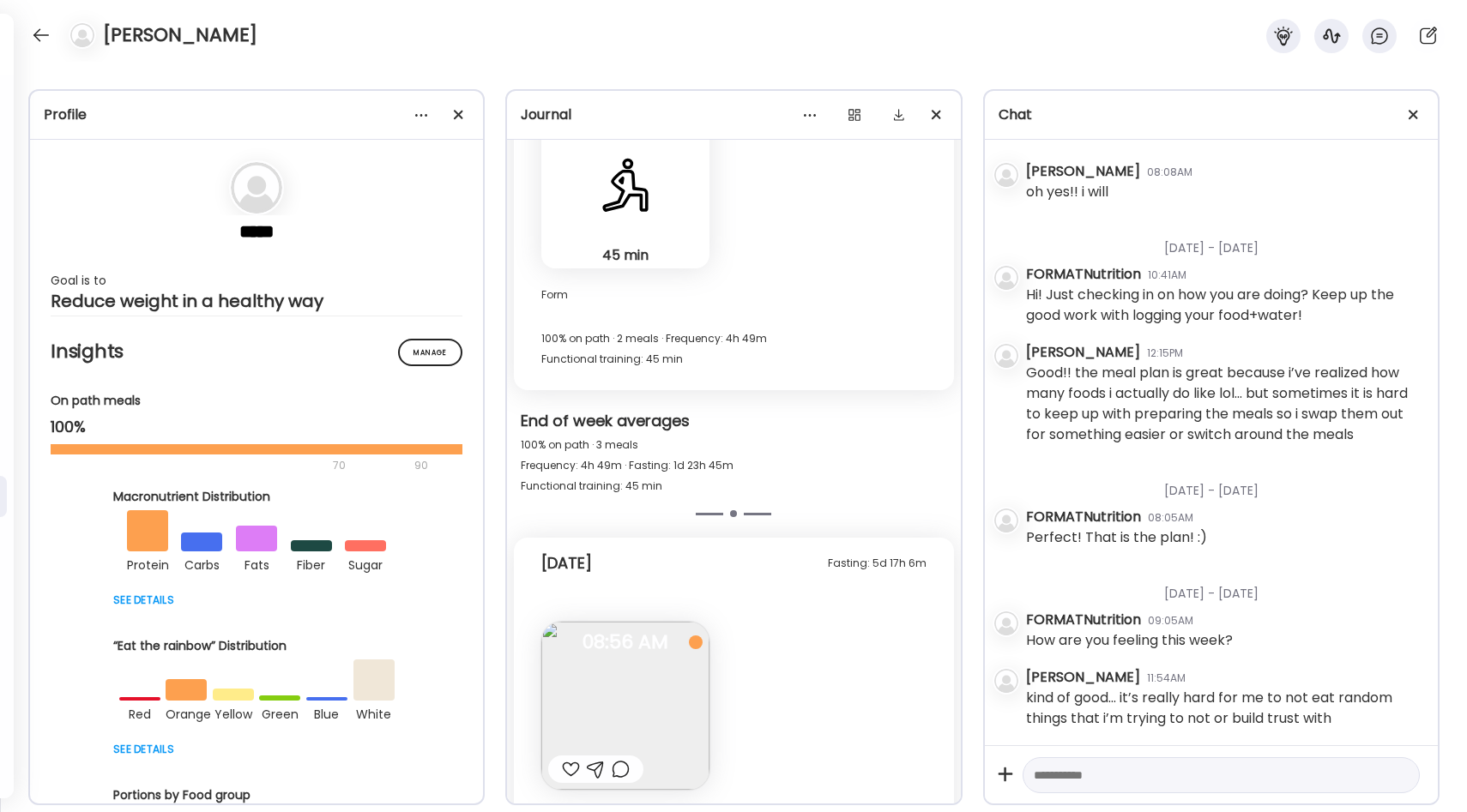
scroll to position [12712, 0]
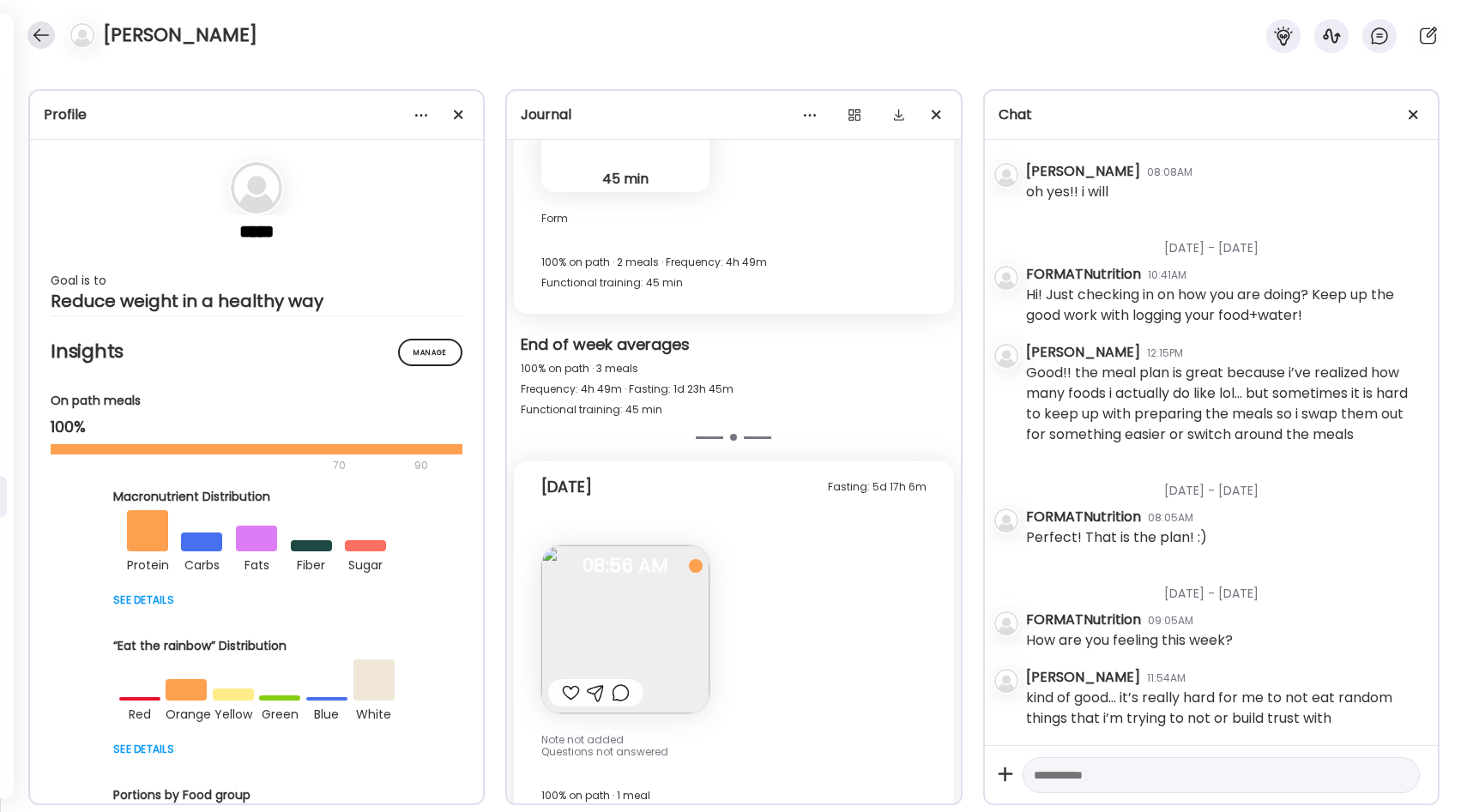
click at [45, 43] on div at bounding box center [41, 35] width 28 height 27
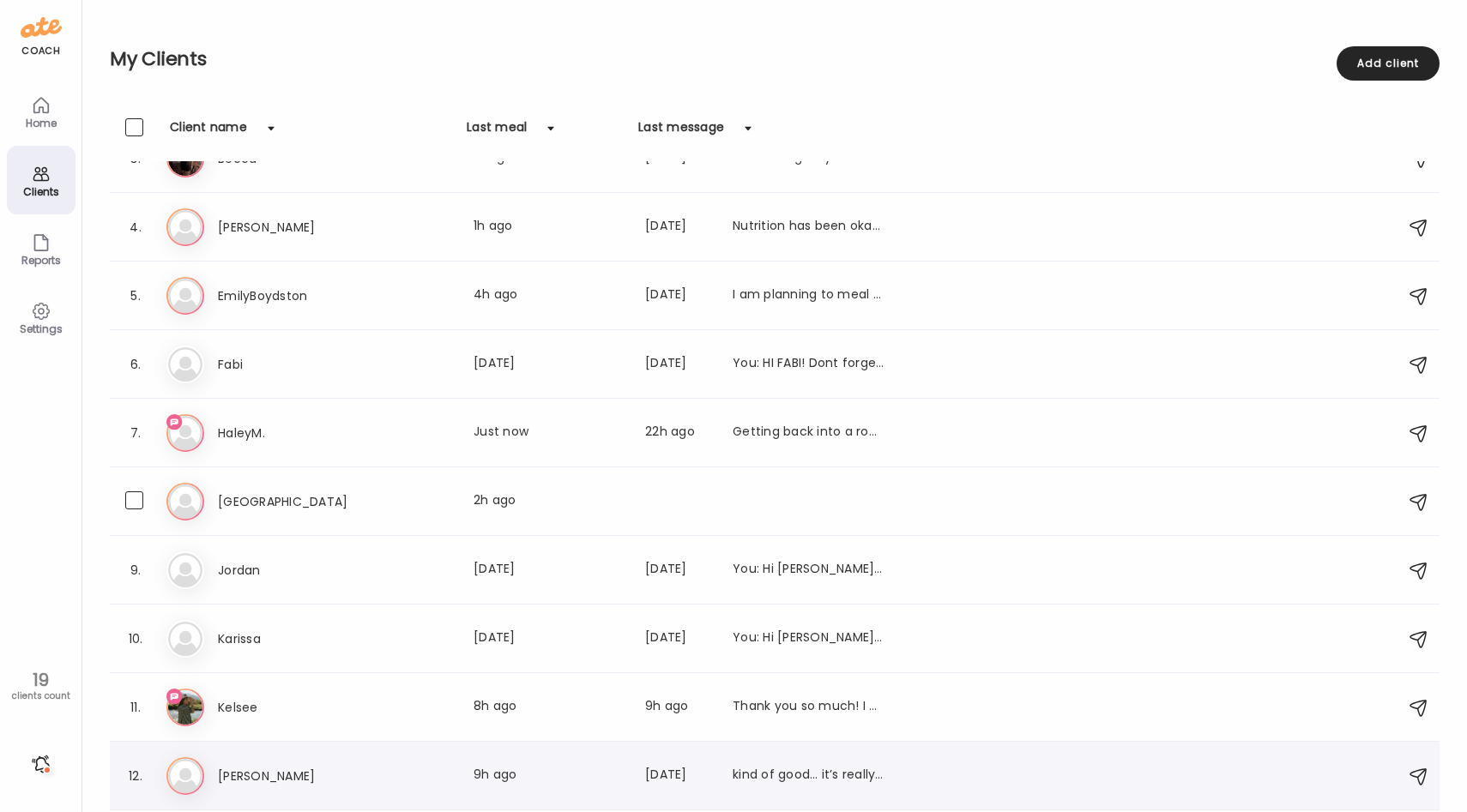
scroll to position [0, 0]
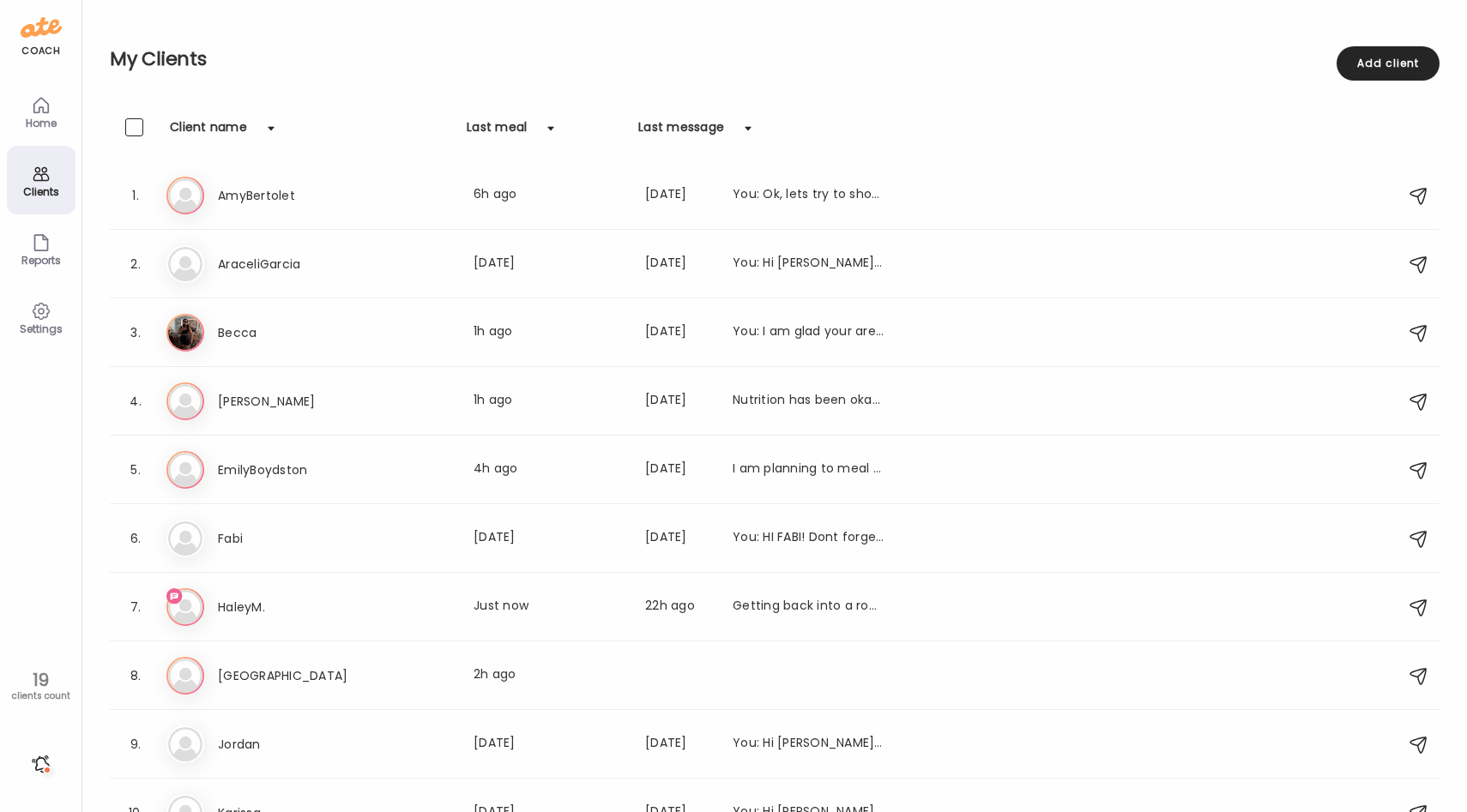
click at [33, 127] on div "Home" at bounding box center [40, 123] width 61 height 11
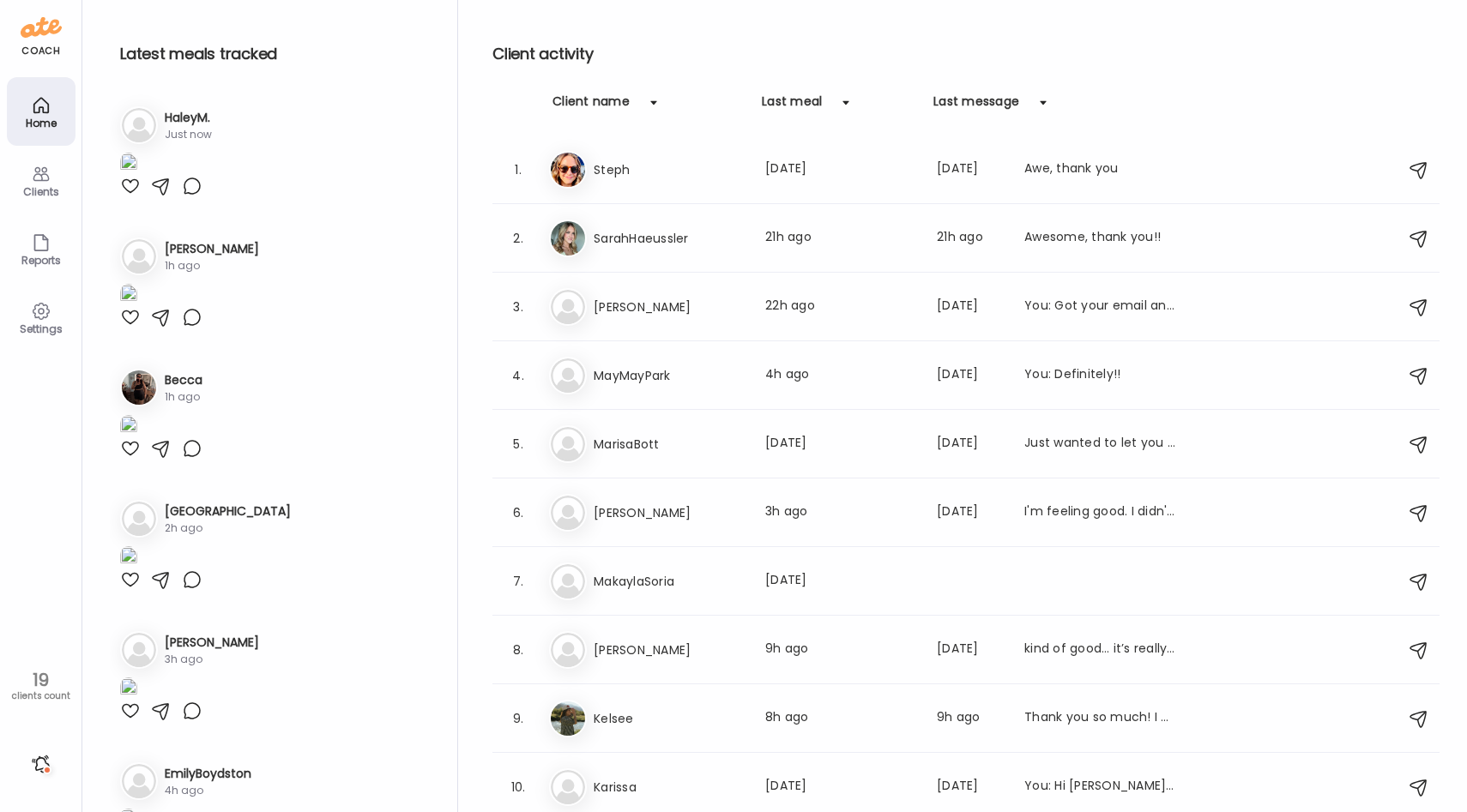
click at [133, 196] on div at bounding box center [130, 186] width 20 height 20
